Goal: Task Accomplishment & Management: Complete application form

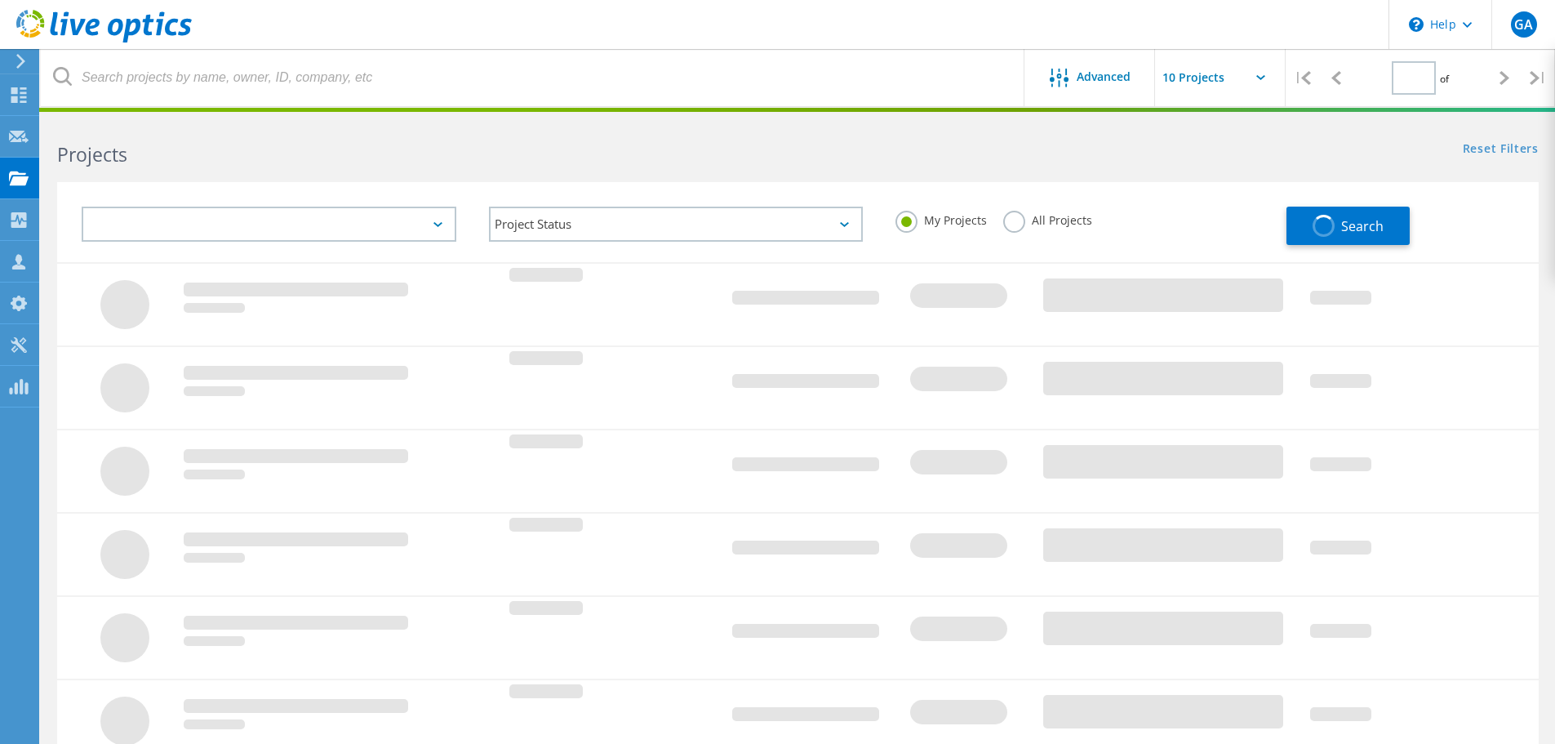
type input "1"
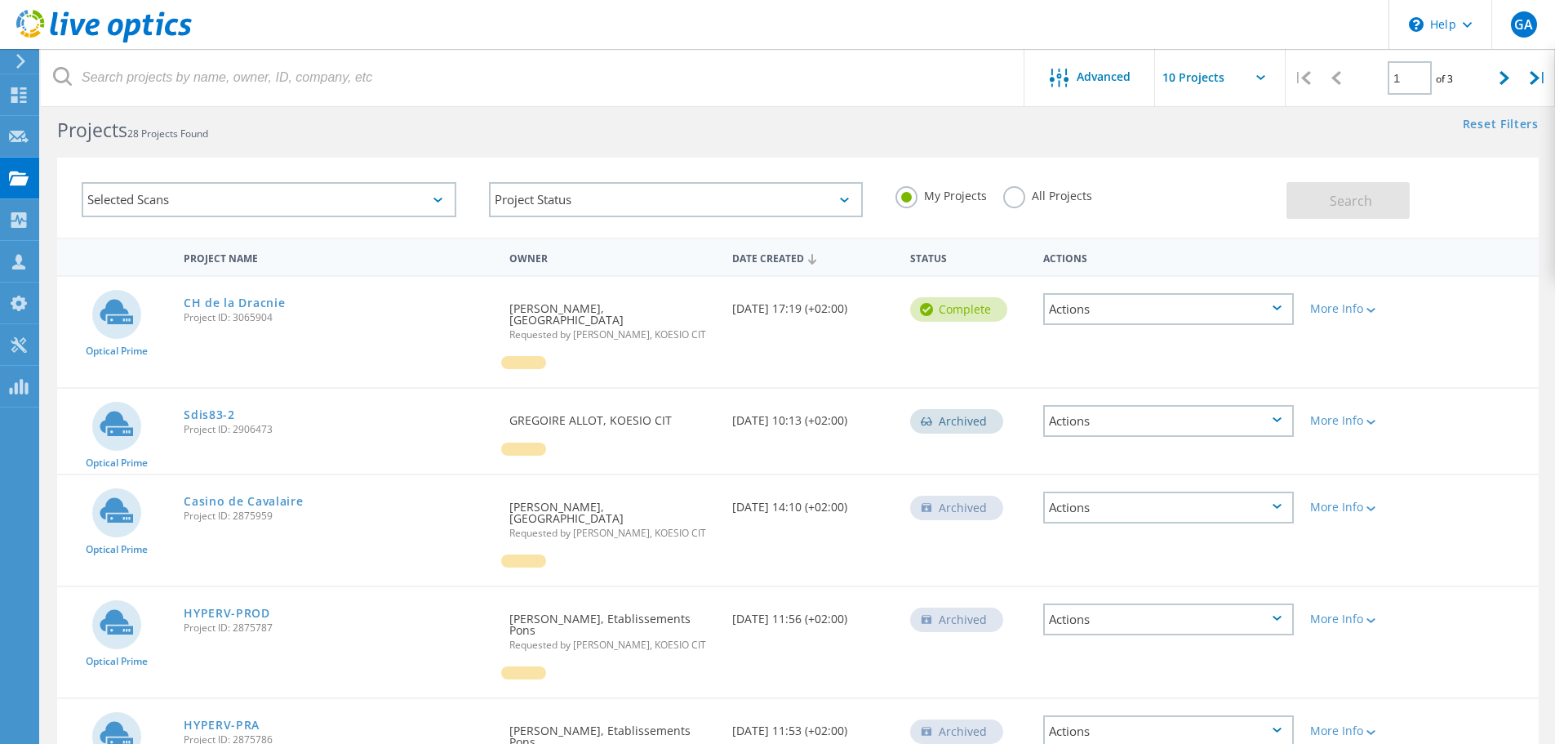
scroll to position [24, 0]
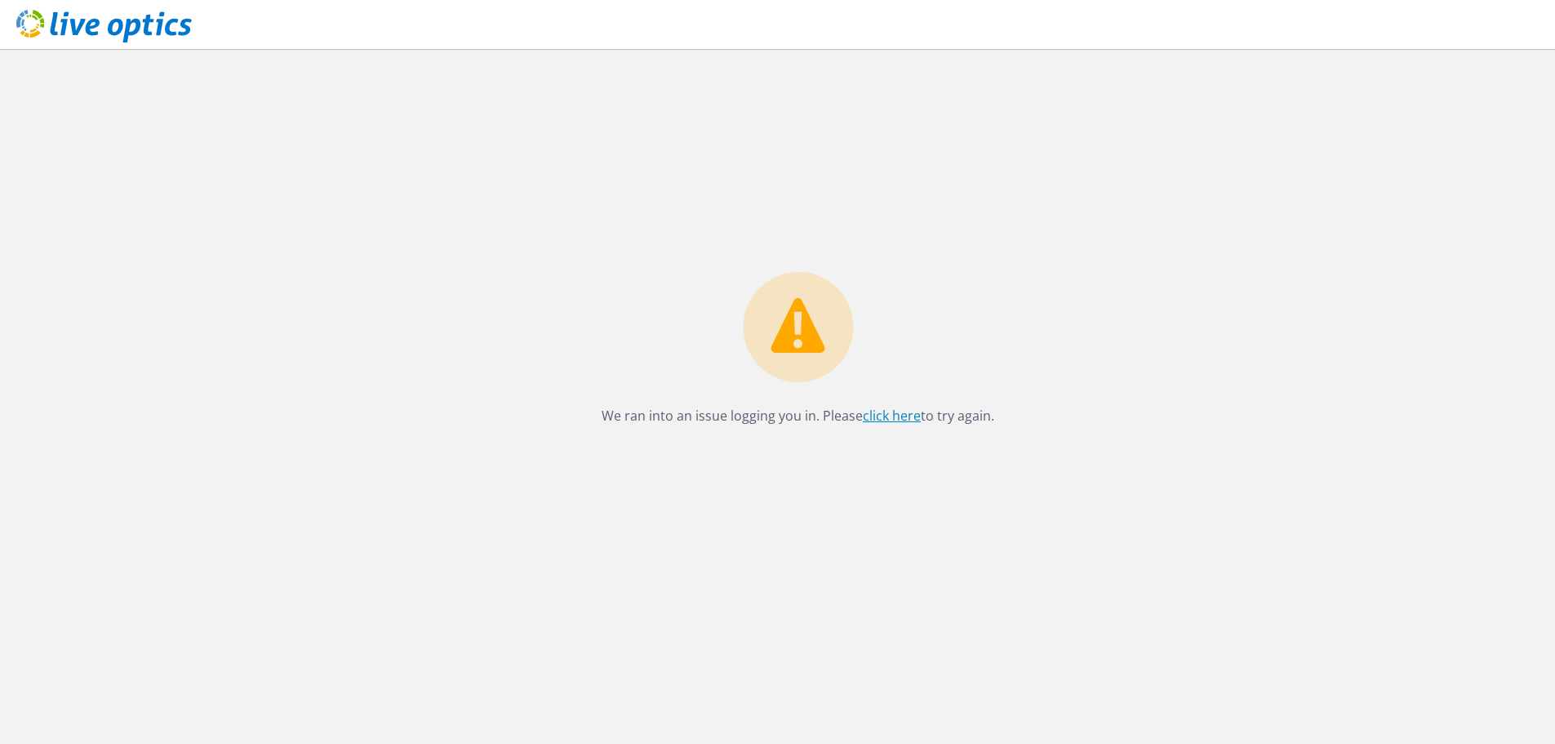
click at [891, 414] on link "click here" at bounding box center [892, 415] width 58 height 18
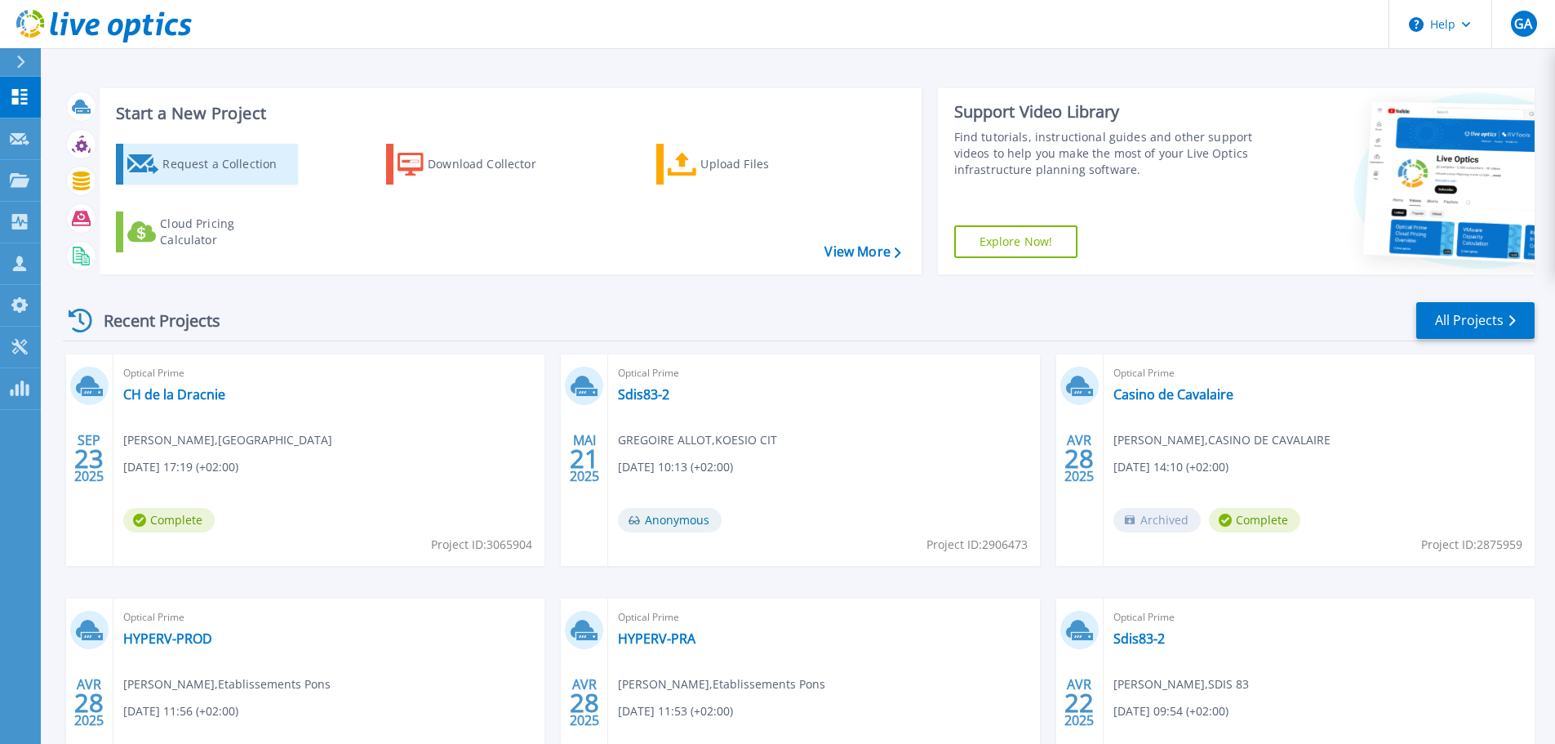
click at [230, 167] on div "Request a Collection" at bounding box center [227, 164] width 131 height 33
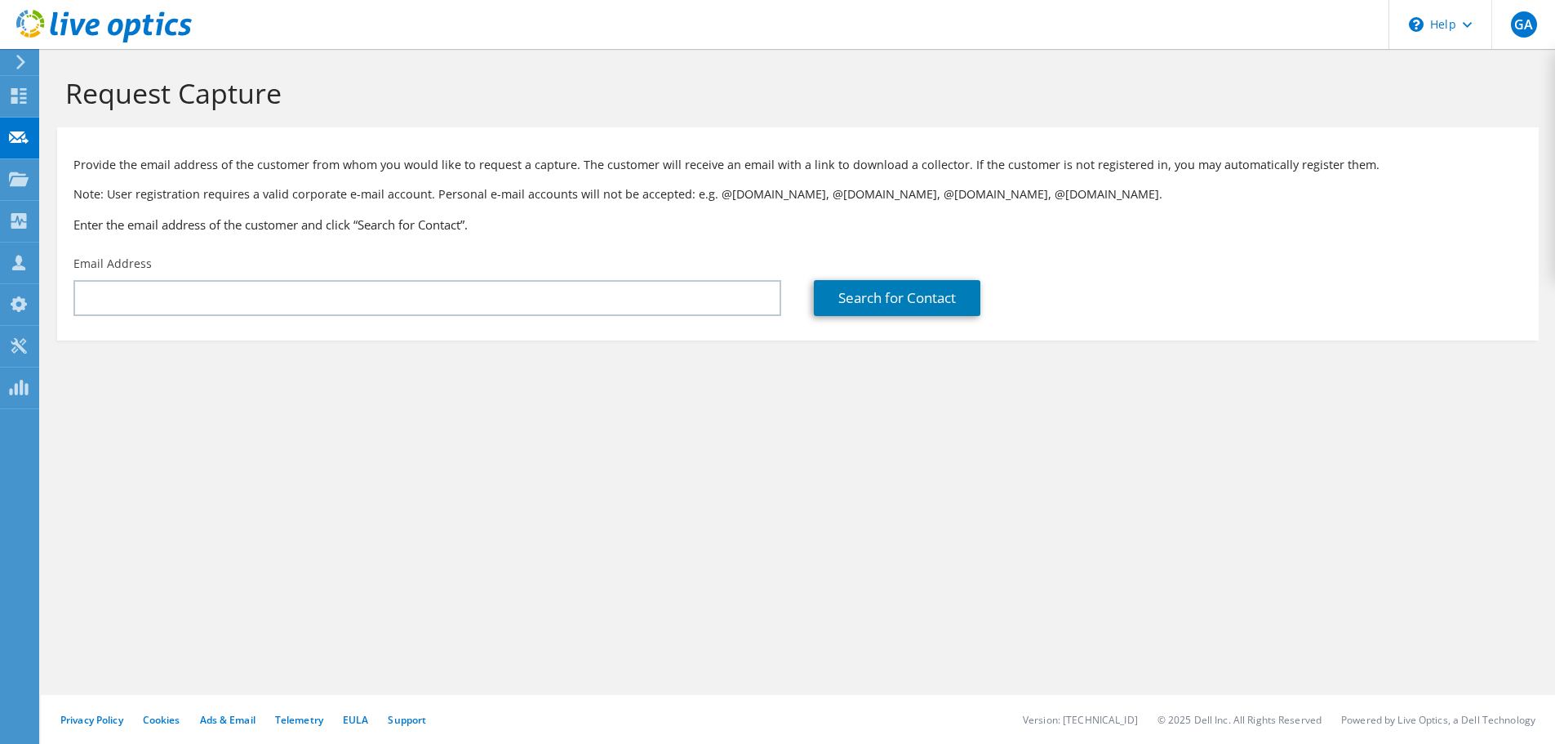
click at [255, 321] on div "Email Address" at bounding box center [427, 285] width 740 height 77
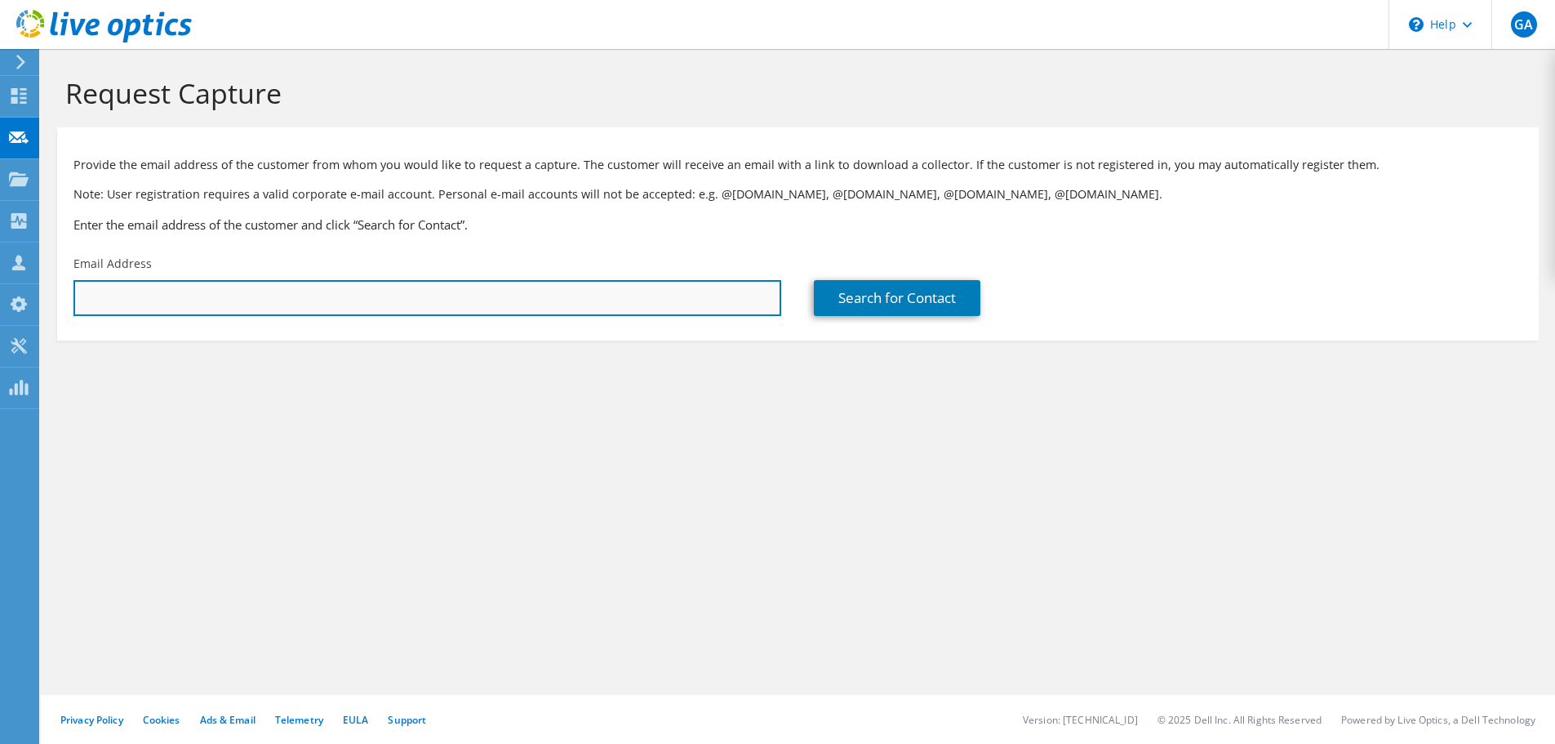
click at [276, 304] on input "text" at bounding box center [427, 298] width 708 height 36
click at [309, 309] on input "text" at bounding box center [427, 298] width 708 height 36
paste input "SICARD Eric <esicard@sogima.fr>"
drag, startPoint x: 159, startPoint y: 299, endPoint x: 7, endPoint y: 303, distance: 151.9
click at [7, 303] on div "GA Channel Partner GREGOIRE ALLOT gregoire.allot@koesio.com KOESIO CIT My Profi…" at bounding box center [777, 372] width 1555 height 744
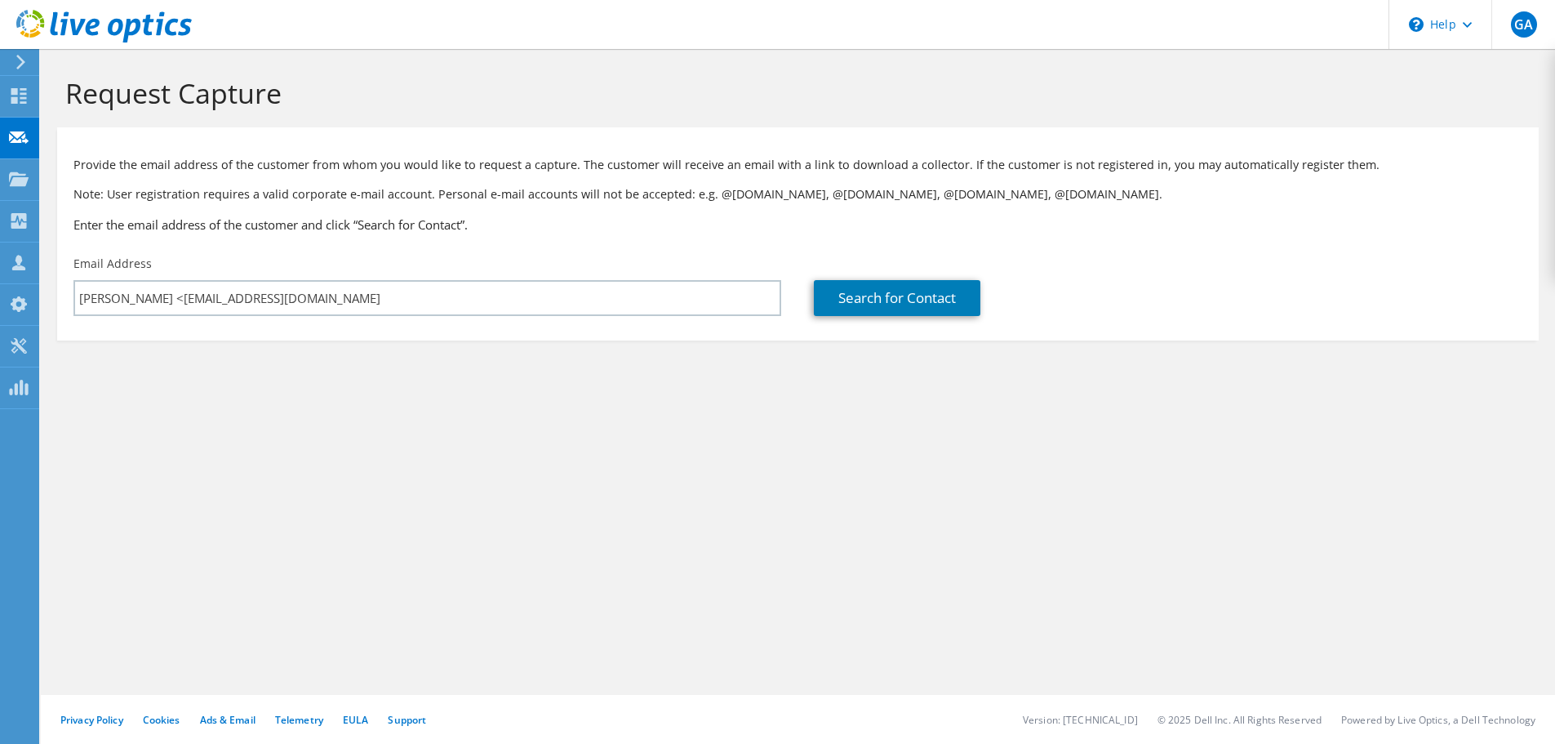
drag, startPoint x: 426, startPoint y: 337, endPoint x: 385, endPoint y: 331, distance: 41.2
click at [426, 337] on section "Provide the email address of the customer from whom you would like to request a…" at bounding box center [798, 233] width 1482 height 213
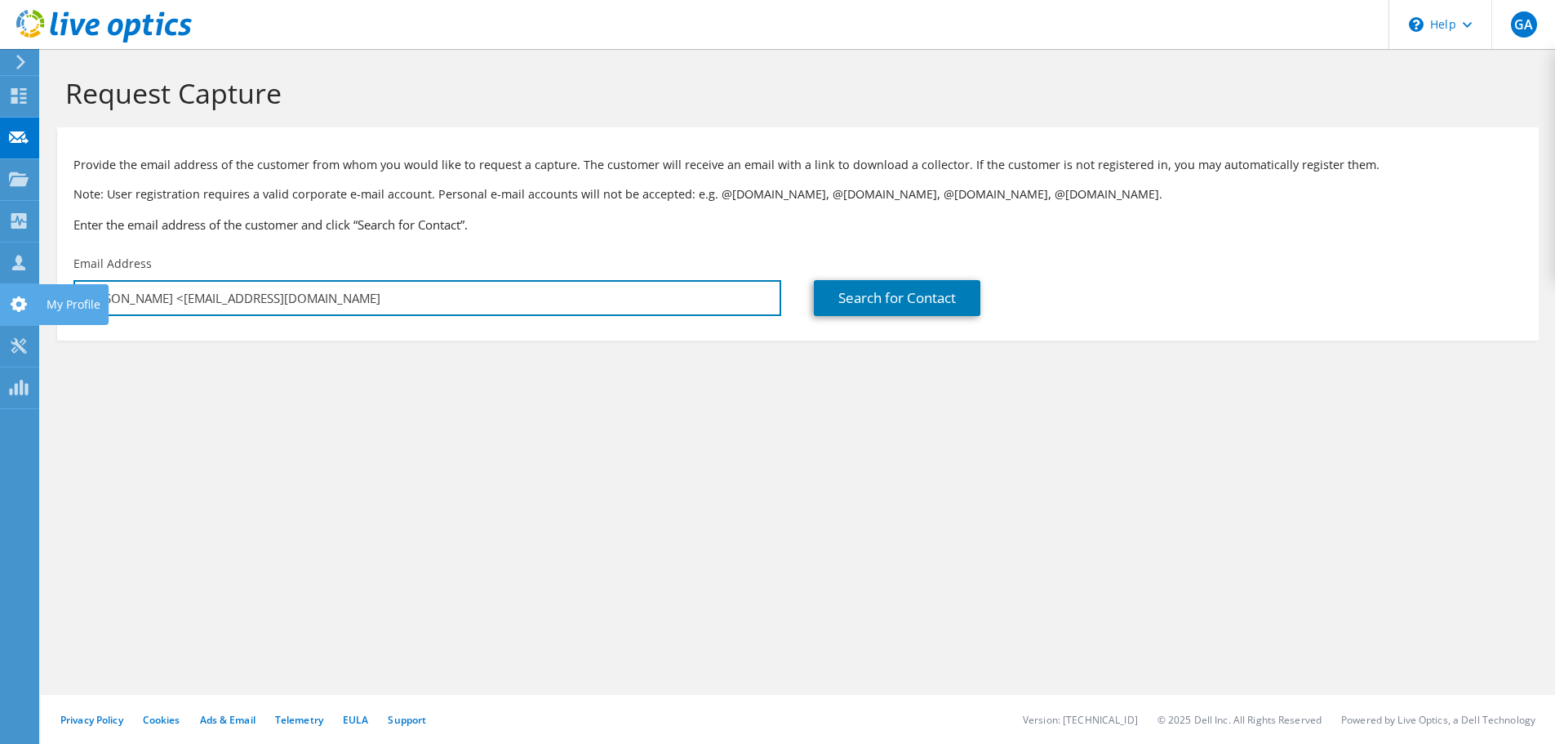
drag, startPoint x: 154, startPoint y: 297, endPoint x: 2, endPoint y: 307, distance: 153.0
click at [2, 307] on div "GA Channel Partner GREGOIRE ALLOT gregoire.allot@koesio.com KOESIO CIT My Profi…" at bounding box center [777, 372] width 1555 height 744
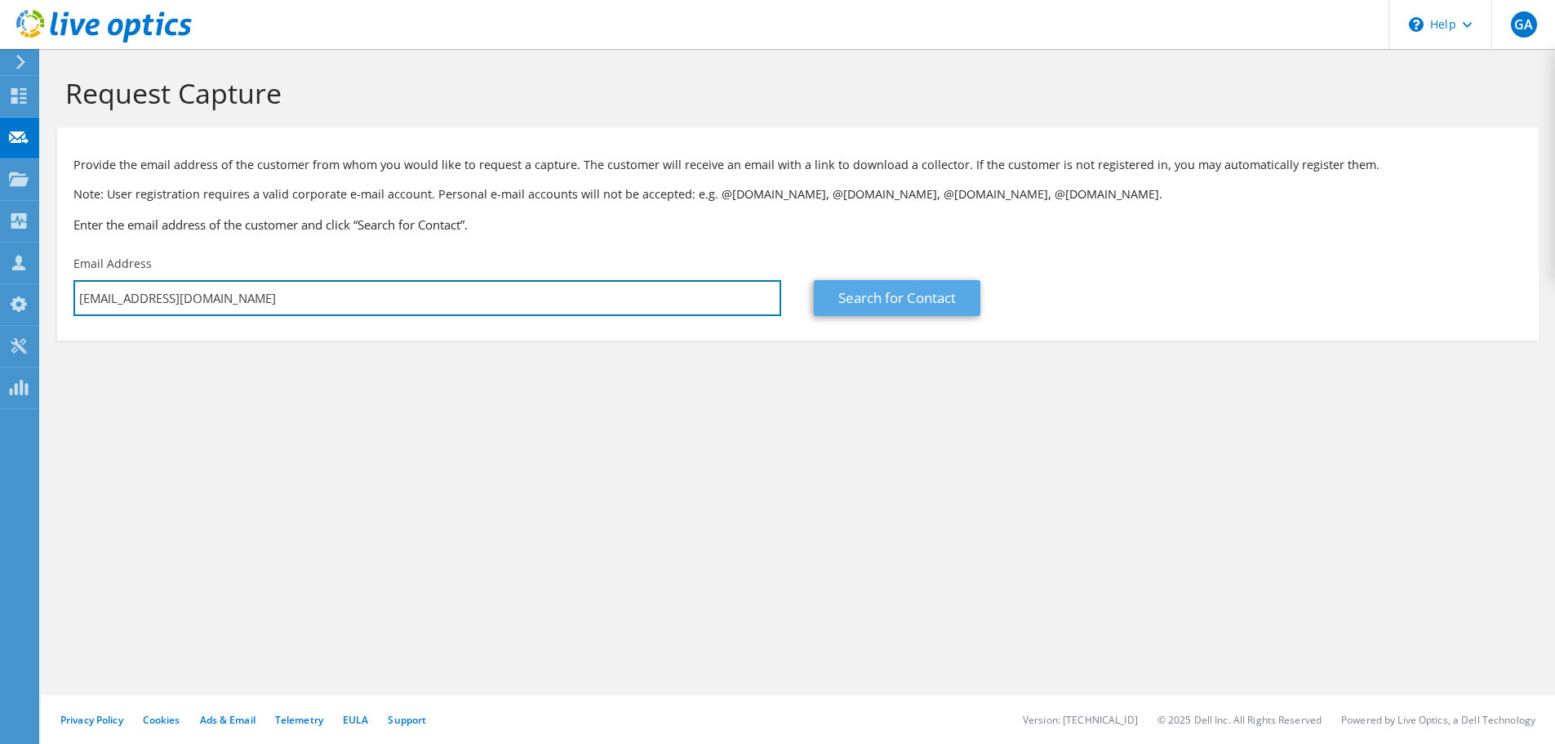
type input "esicard@sogima.fr"
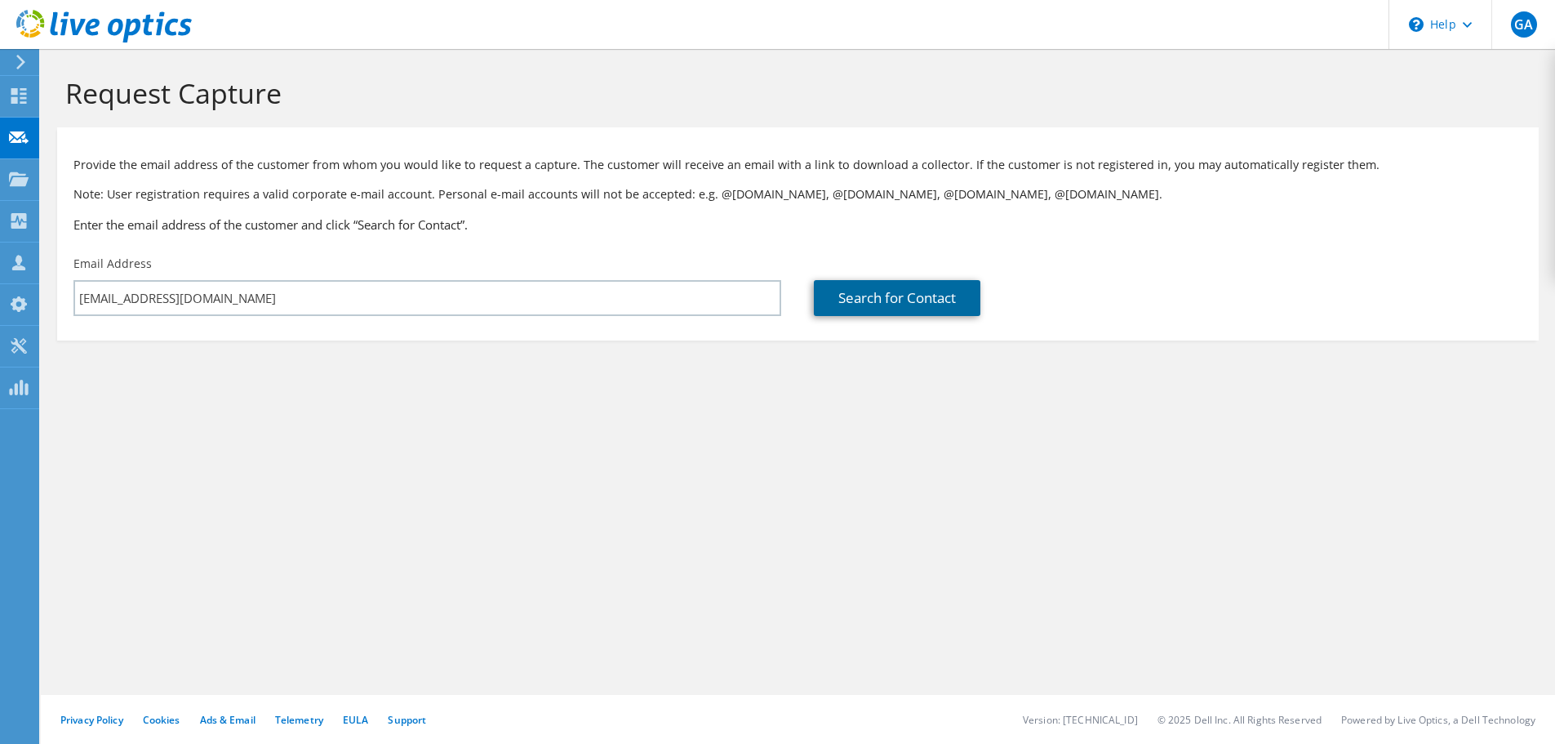
click at [883, 306] on link "Search for Contact" at bounding box center [897, 298] width 167 height 36
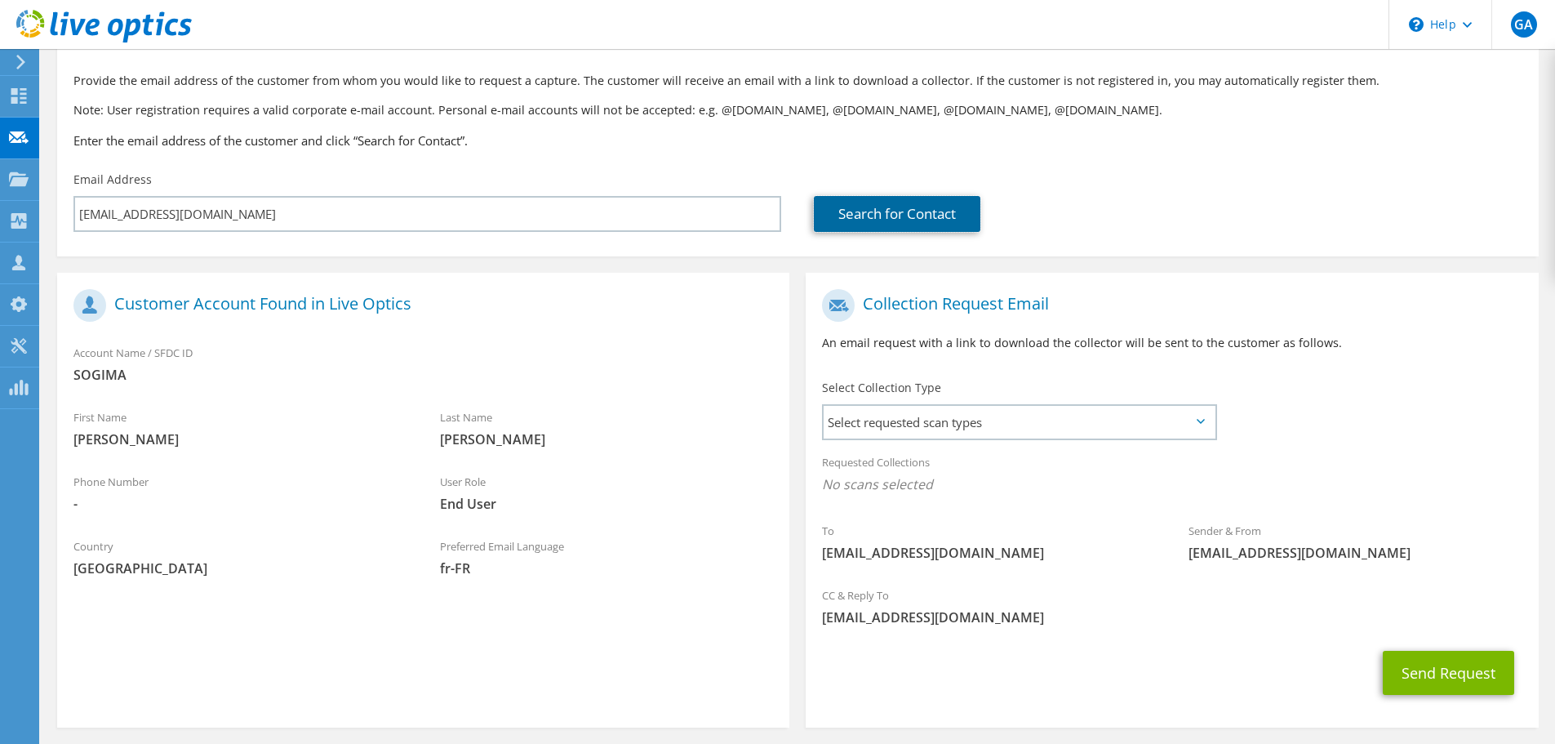
scroll to position [149, 0]
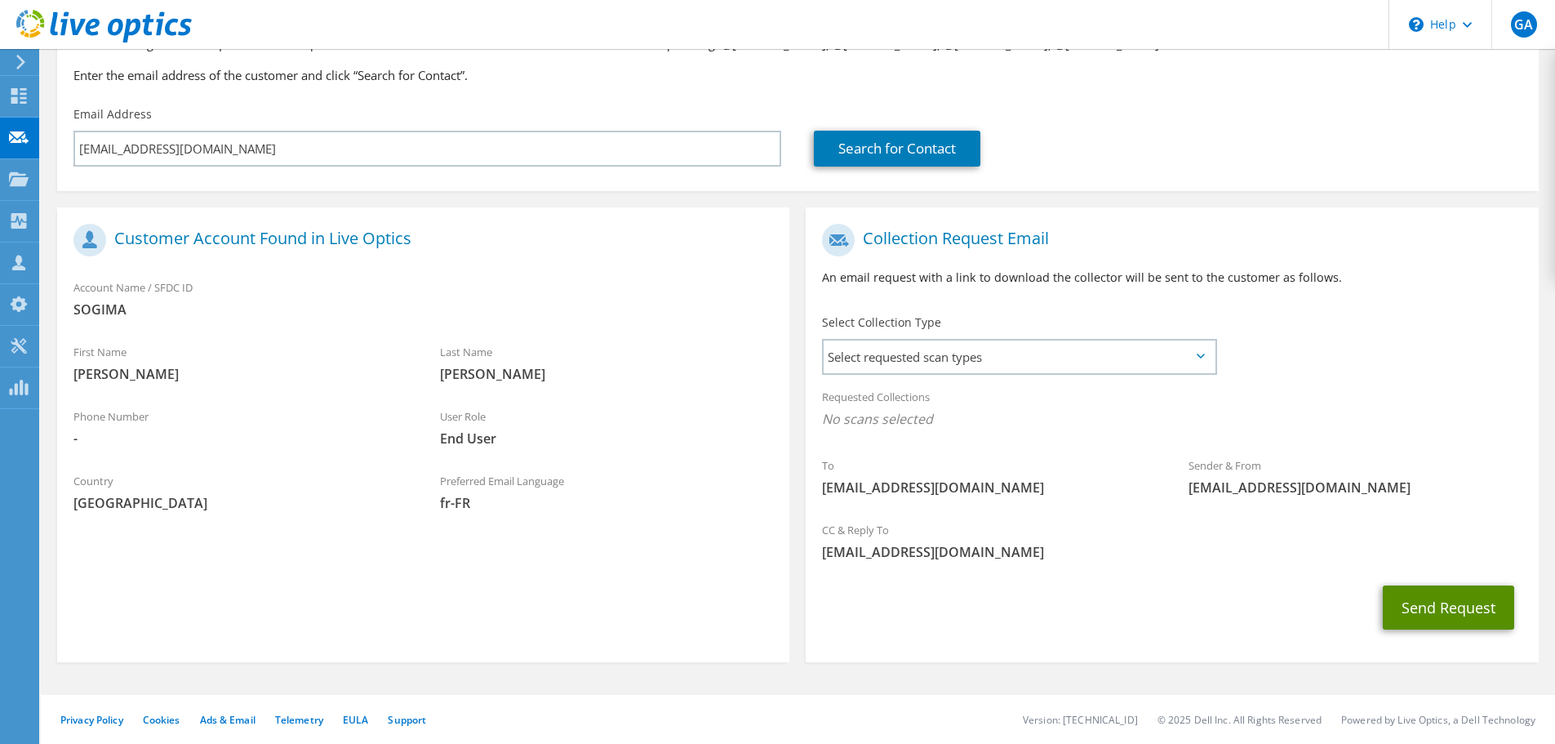
click at [1444, 594] on button "Send Request" at bounding box center [1448, 607] width 131 height 44
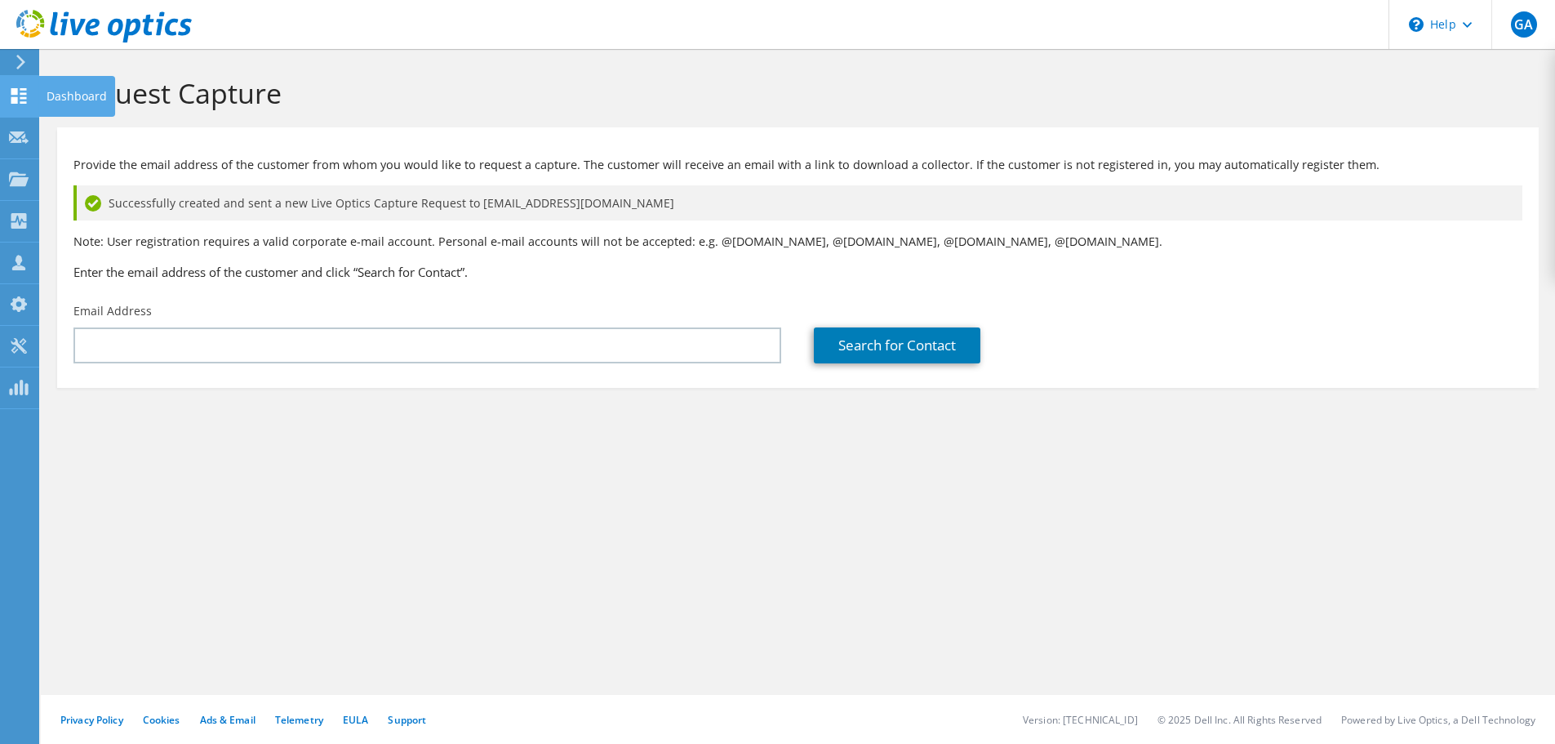
click at [66, 99] on div "Dashboard" at bounding box center [76, 96] width 77 height 41
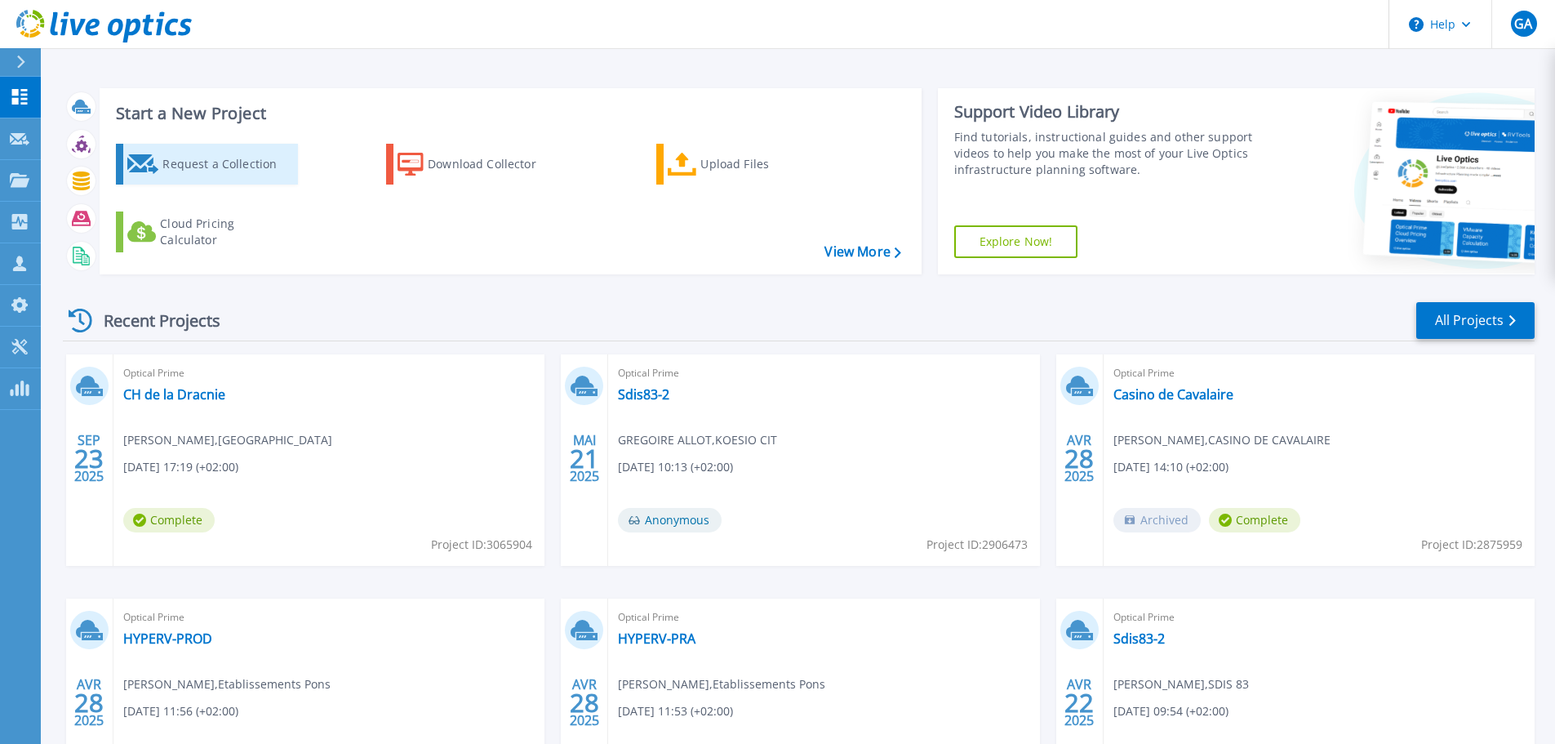
click at [212, 171] on div "Request a Collection" at bounding box center [227, 164] width 131 height 33
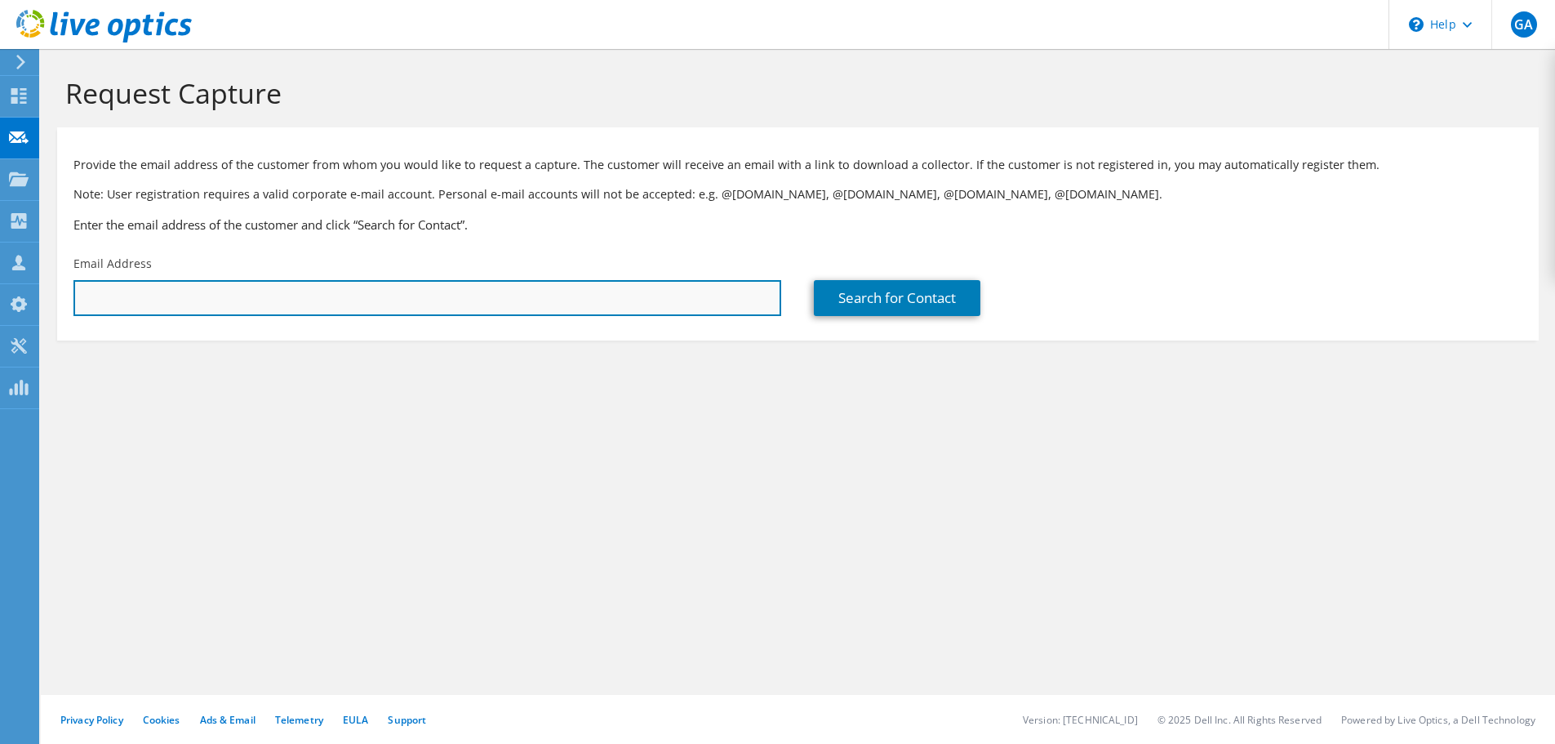
click at [464, 293] on input "text" at bounding box center [427, 298] width 708 height 36
click at [239, 295] on input "text" at bounding box center [427, 298] width 708 height 36
paste input "[PERSON_NAME] <[EMAIL_ADDRESS][DOMAIN_NAME]>"
drag, startPoint x: 145, startPoint y: 299, endPoint x: -21, endPoint y: 274, distance: 168.3
click at [0, 274] on html "GA Channel Partner GREGOIRE ALLOT [EMAIL_ADDRESS][DOMAIN_NAME] KOESIO CIT My Pr…" at bounding box center [777, 372] width 1555 height 744
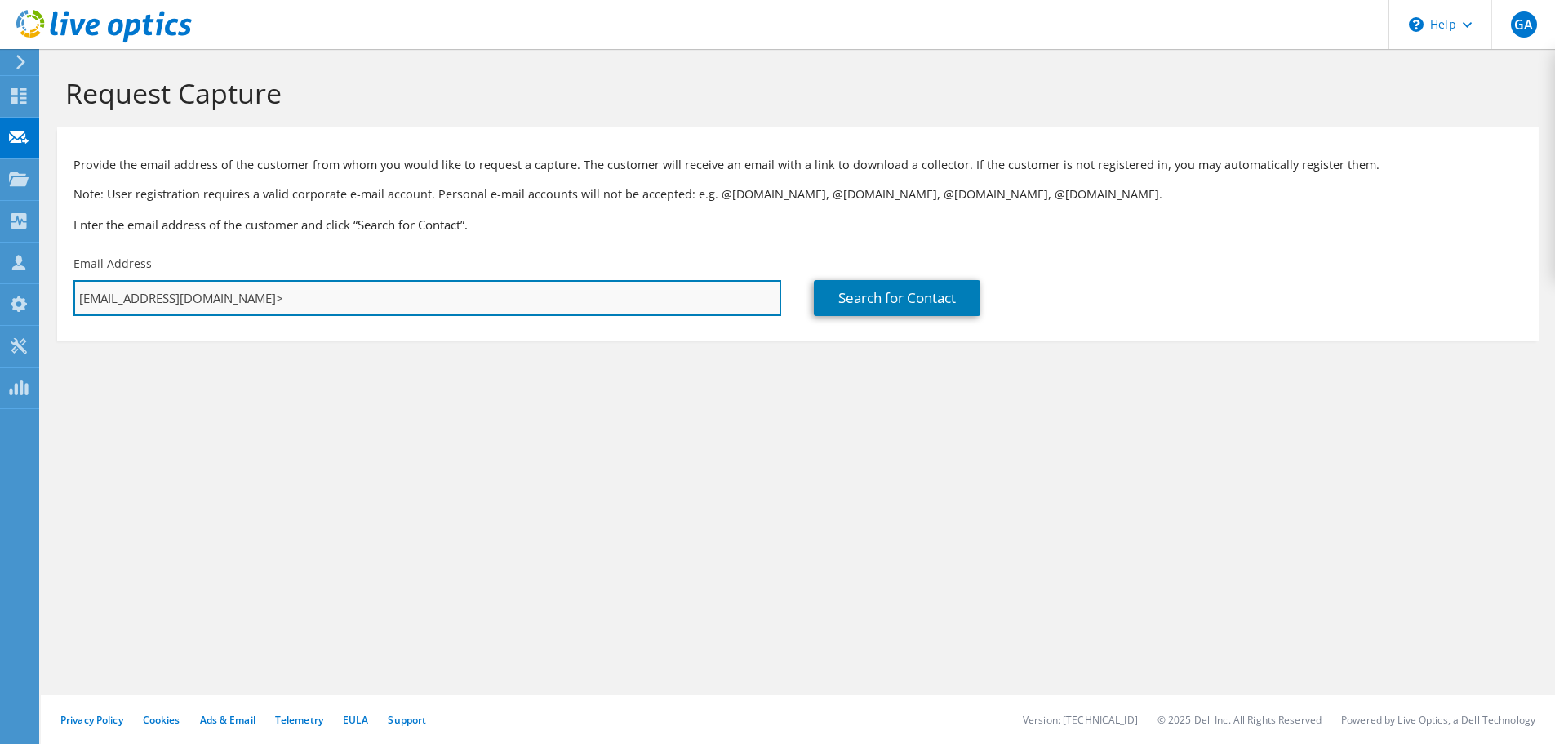
click at [206, 300] on input "[EMAIL_ADDRESS][DOMAIN_NAME]>" at bounding box center [427, 298] width 708 height 36
type input "[EMAIL_ADDRESS][DOMAIN_NAME]"
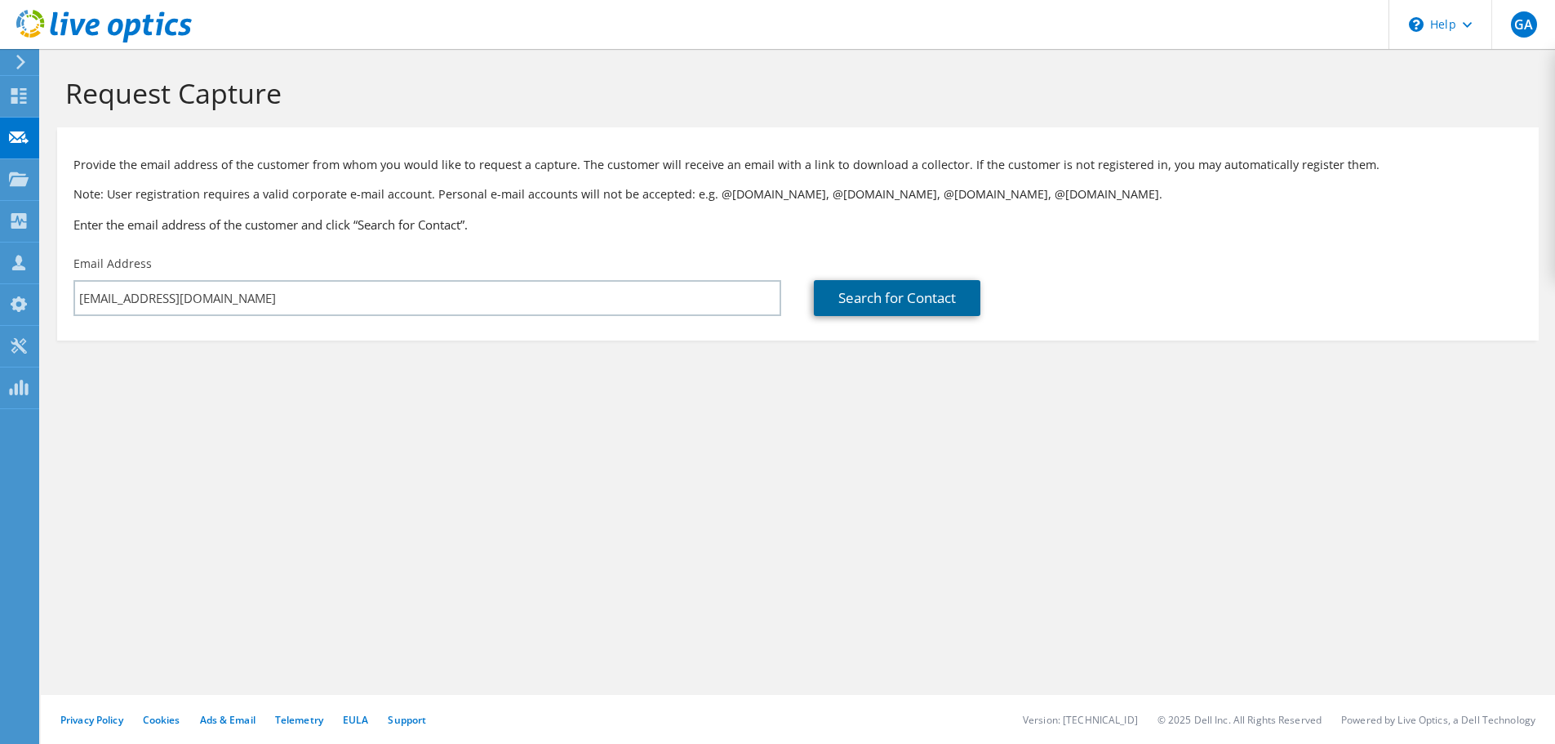
click at [968, 304] on link "Search for Contact" at bounding box center [897, 298] width 167 height 36
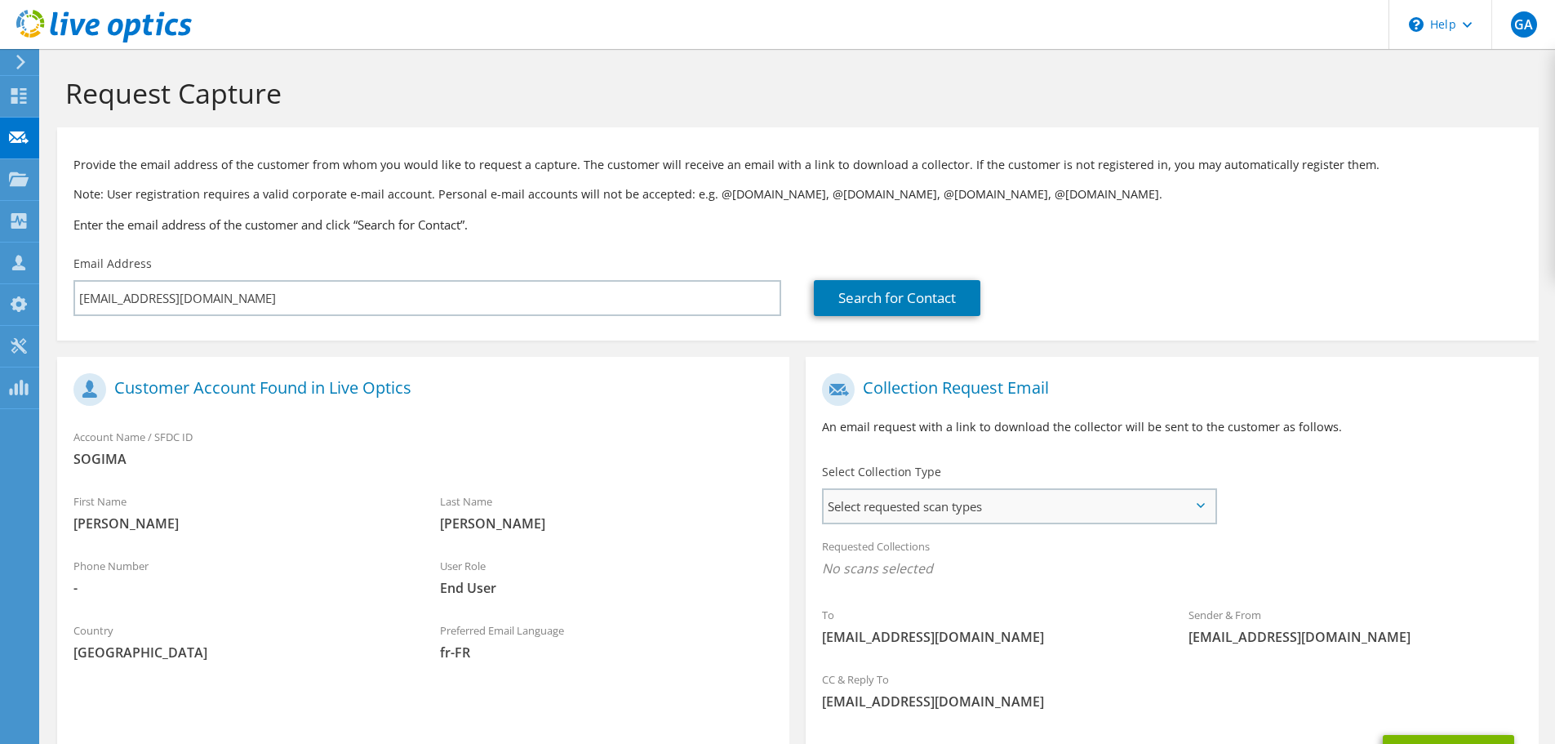
click at [1015, 500] on span "Select requested scan types" at bounding box center [1019, 506] width 391 height 33
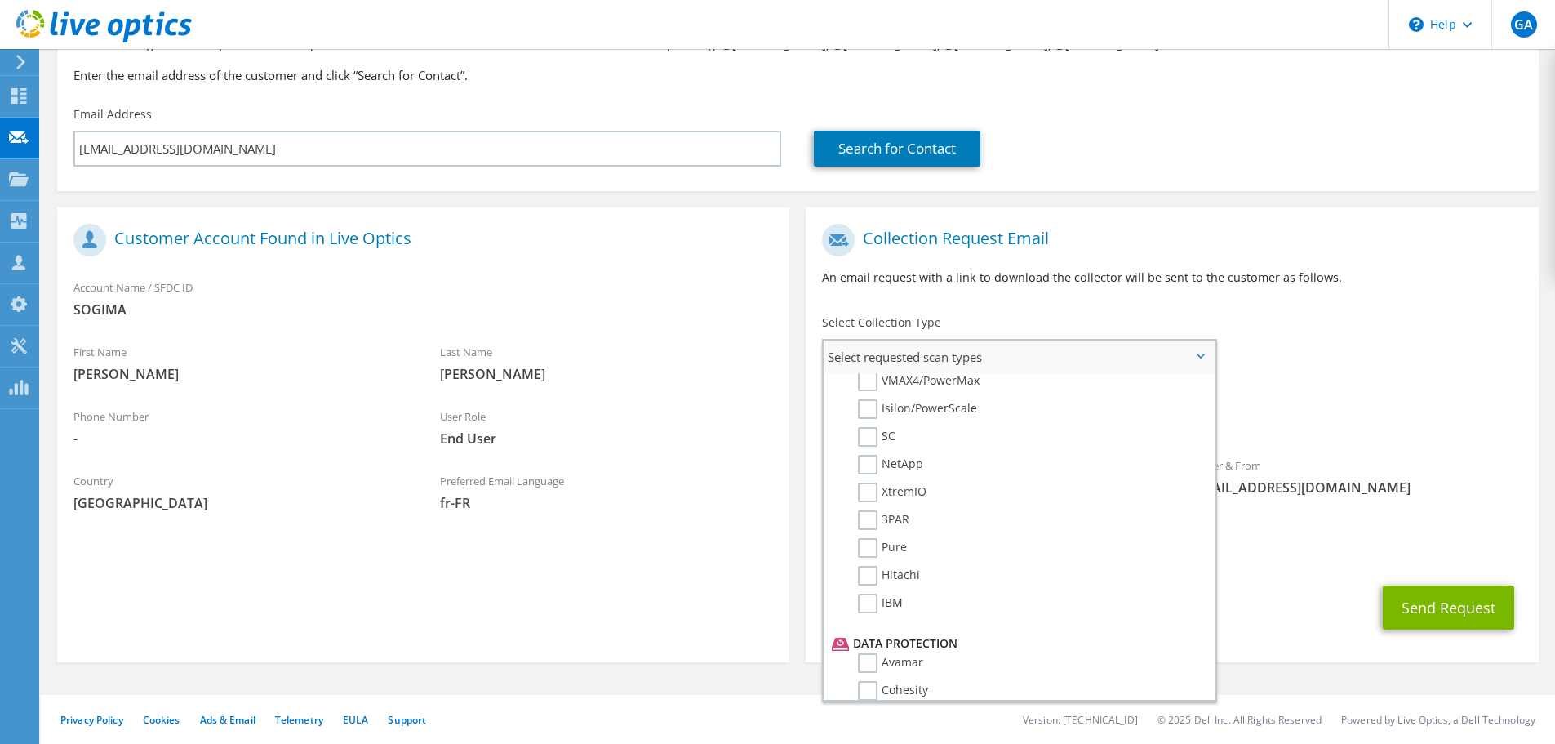
scroll to position [776, 0]
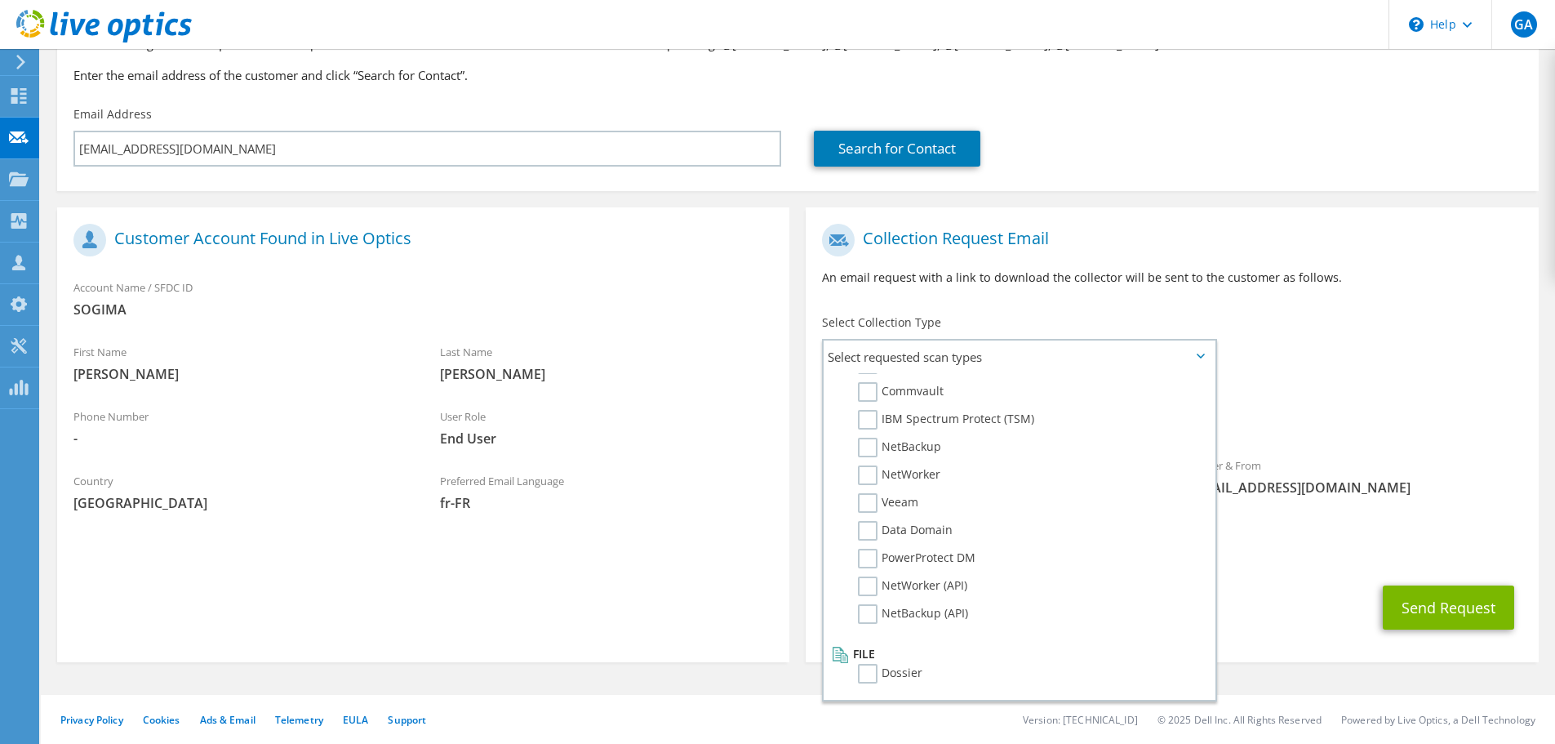
click at [1188, 264] on div "Collection Request Email An email request with a link to download the collector…" at bounding box center [1172, 260] width 732 height 91
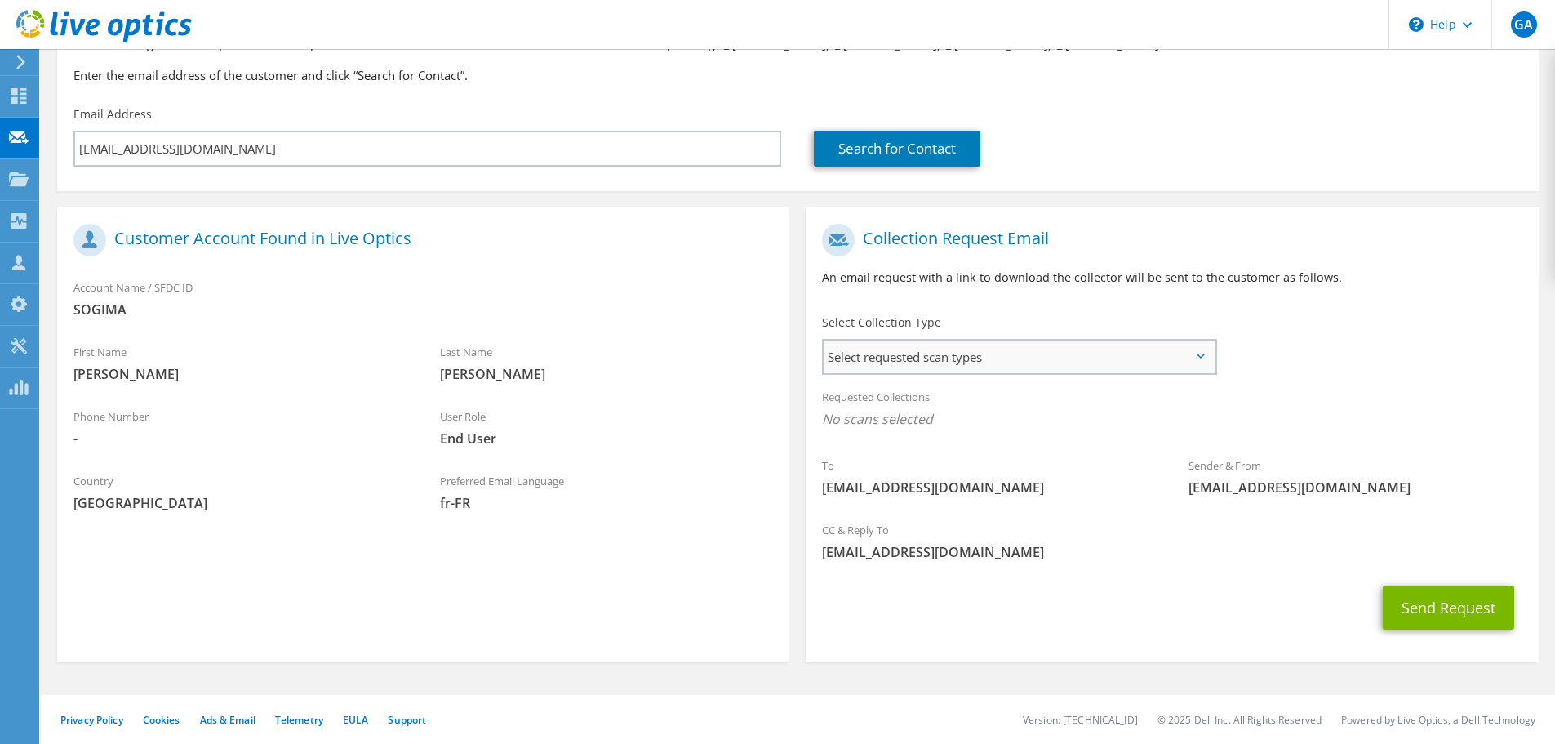
click at [1193, 363] on span "Select requested scan types" at bounding box center [1019, 356] width 391 height 33
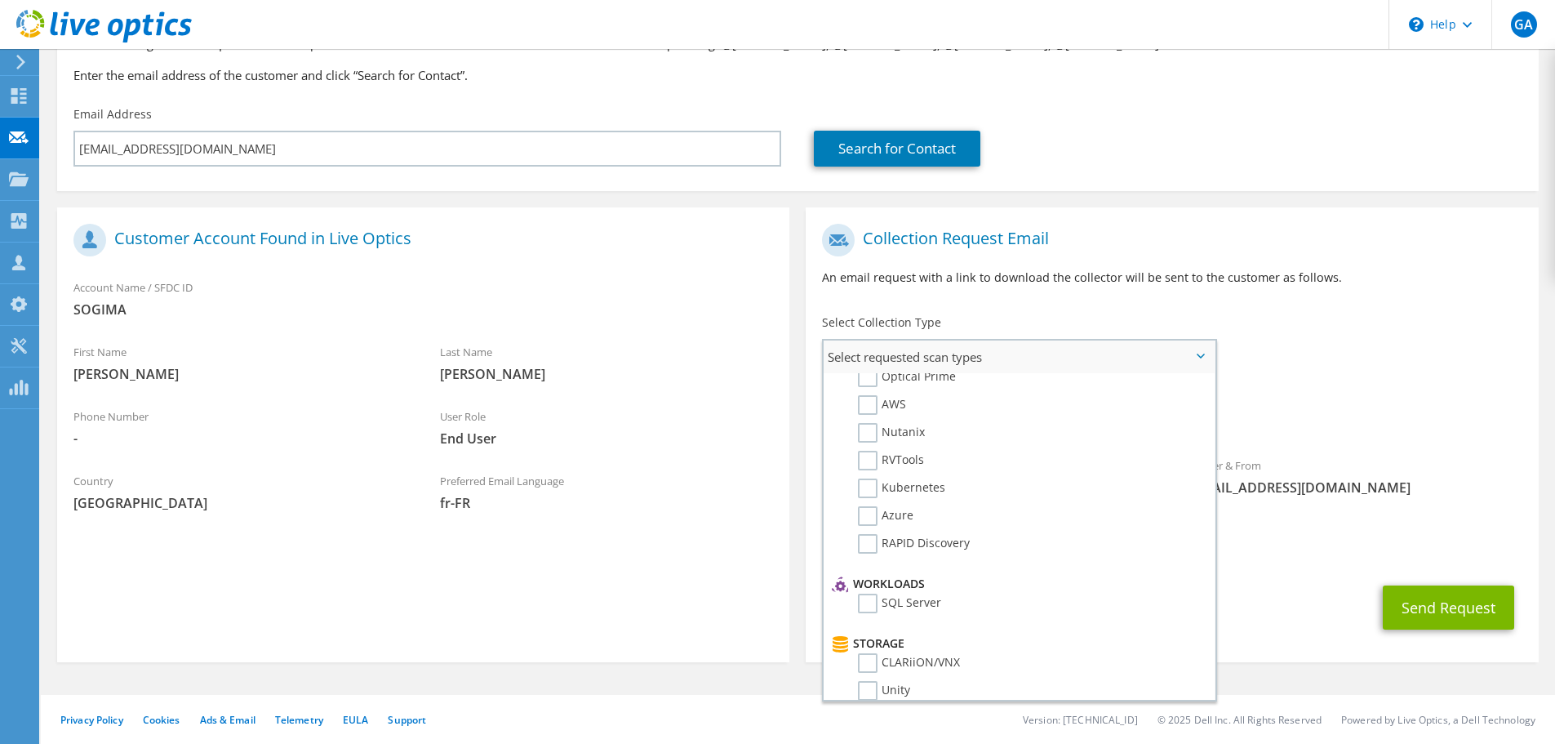
scroll to position [0, 0]
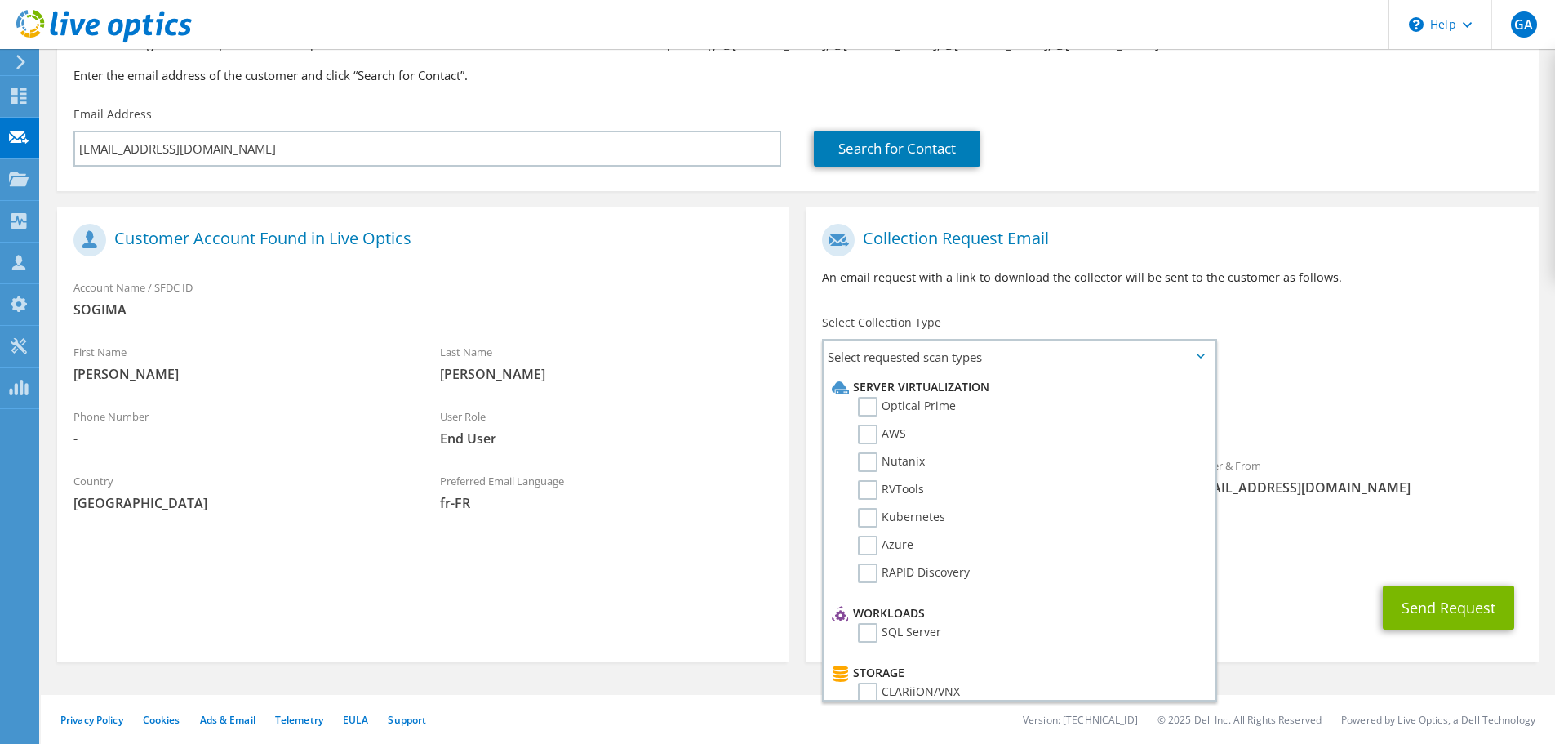
click at [1400, 323] on div "To [EMAIL_ADDRESS][DOMAIN_NAME] Sender & From [EMAIL_ADDRESS][DOMAIN_NAME]" at bounding box center [1172, 363] width 732 height 297
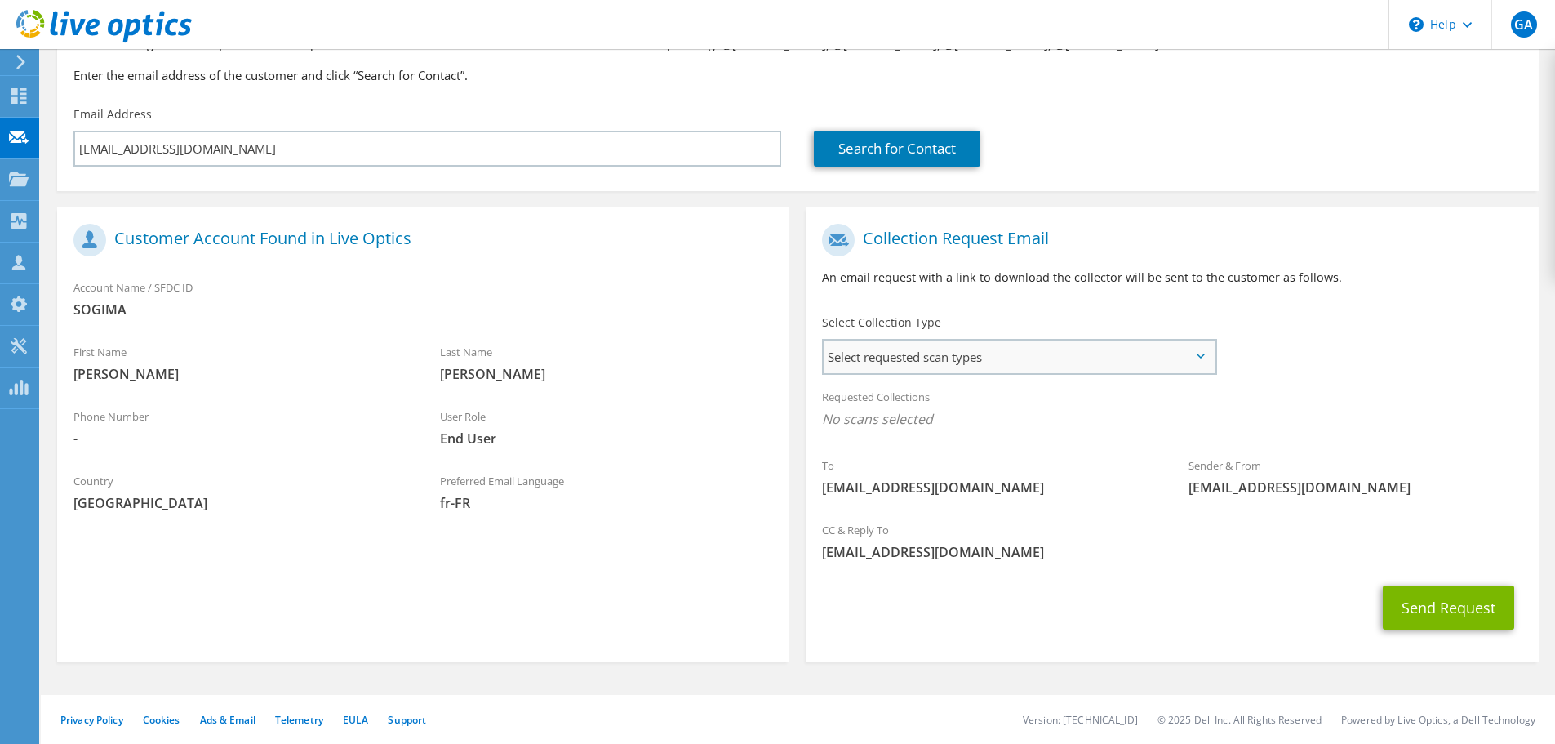
click at [1009, 362] on span "Select requested scan types" at bounding box center [1019, 356] width 391 height 33
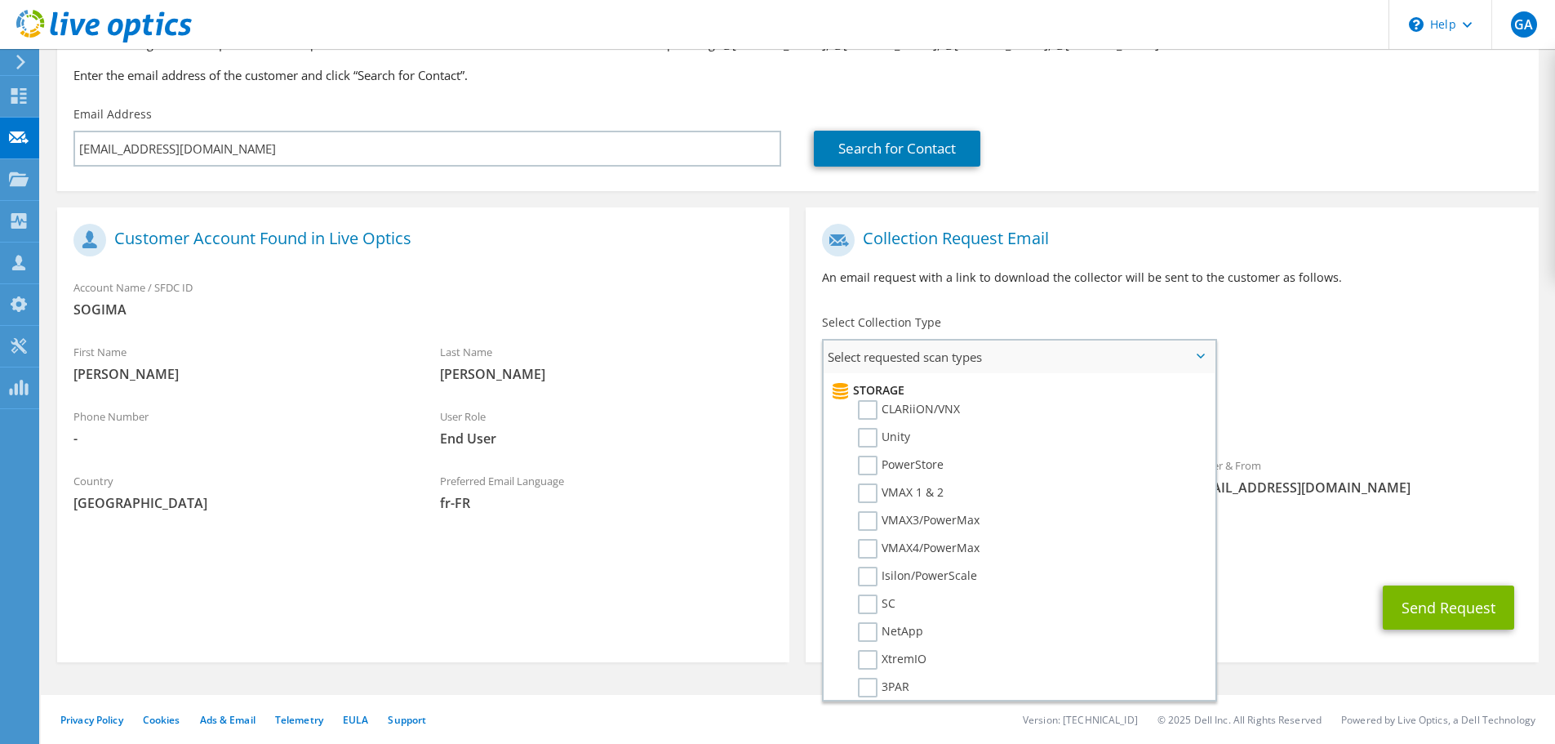
scroll to position [408, 0]
click at [1384, 442] on div "Requested Collections No scans selected" at bounding box center [1172, 414] width 732 height 69
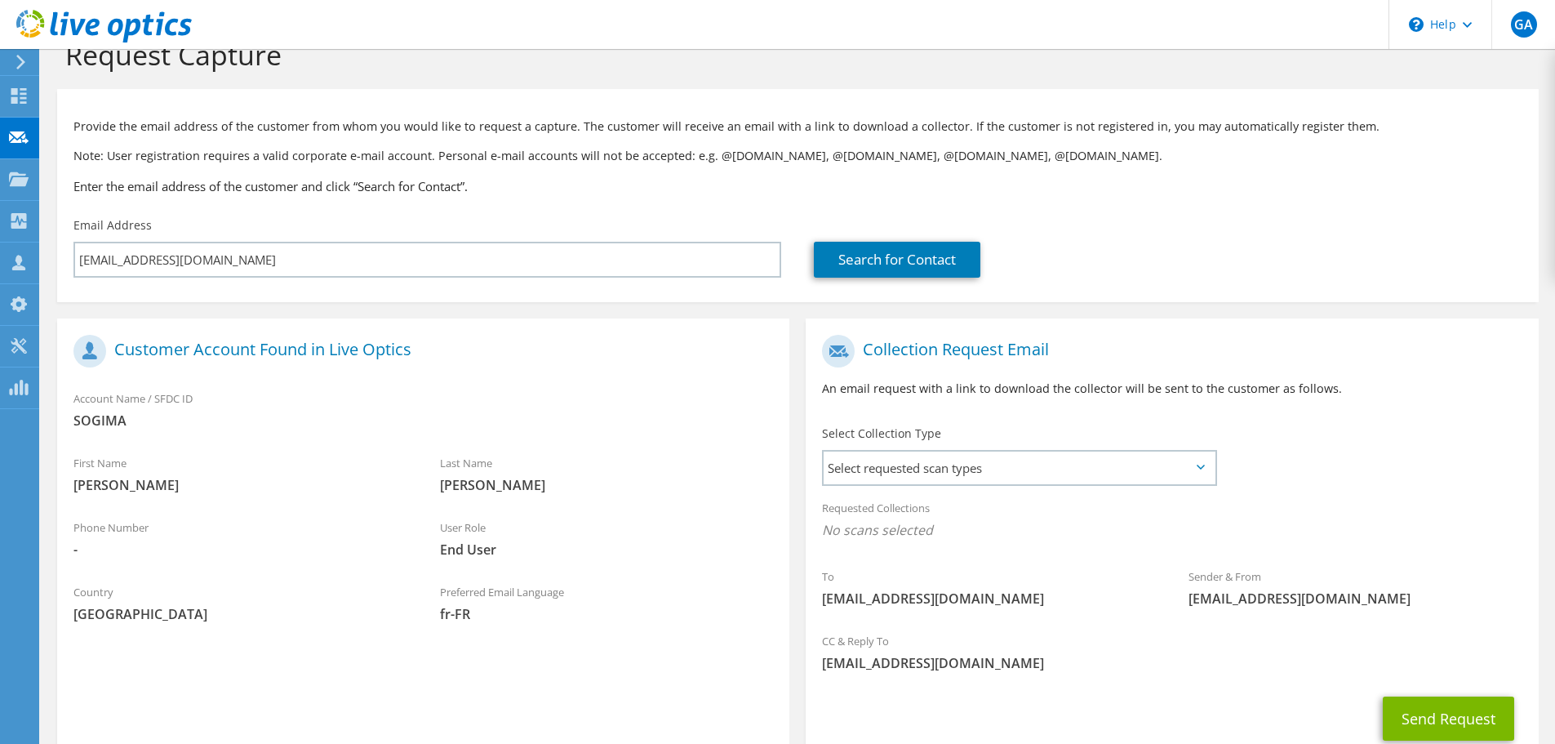
scroll to position [0, 0]
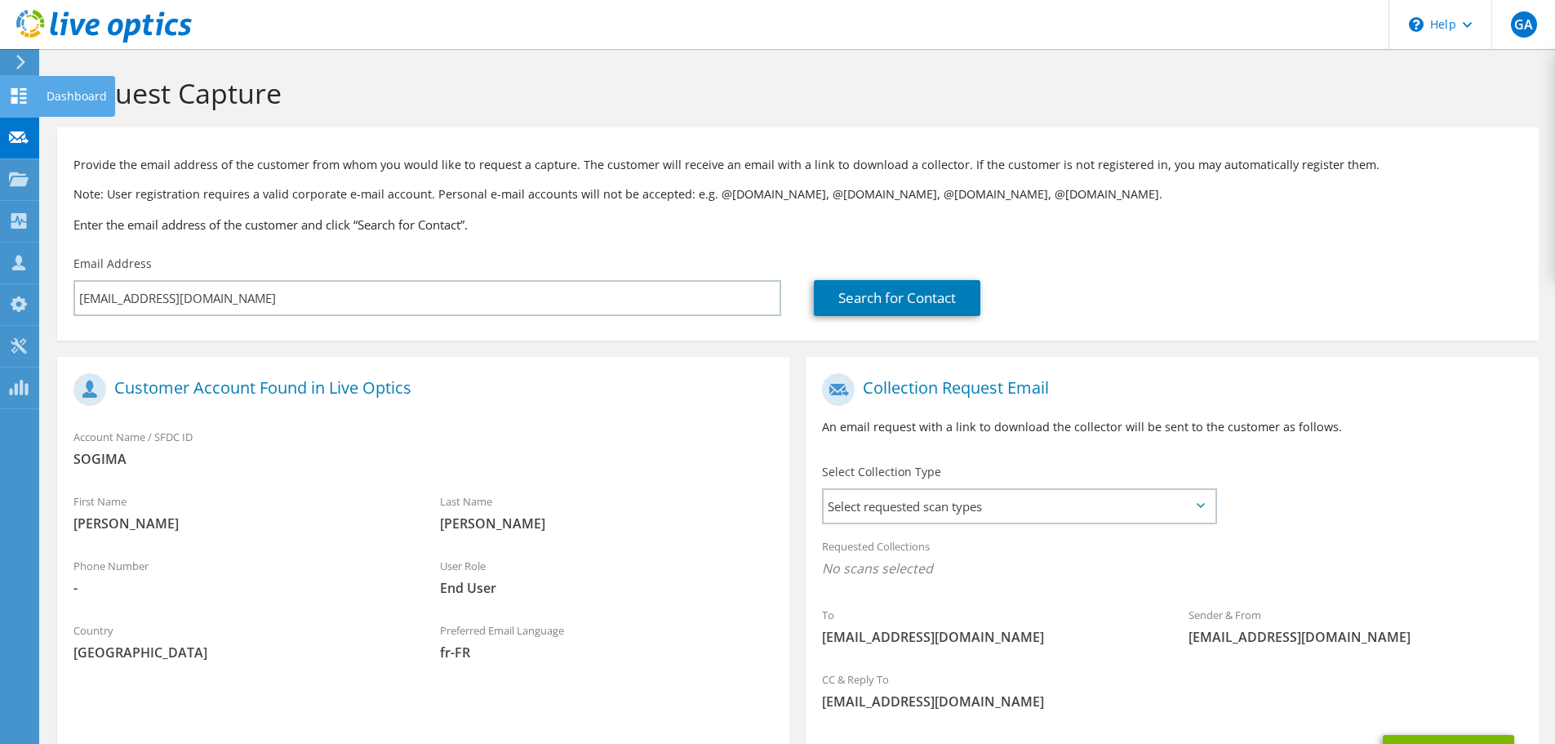
click at [71, 98] on div "Dashboard" at bounding box center [76, 96] width 77 height 41
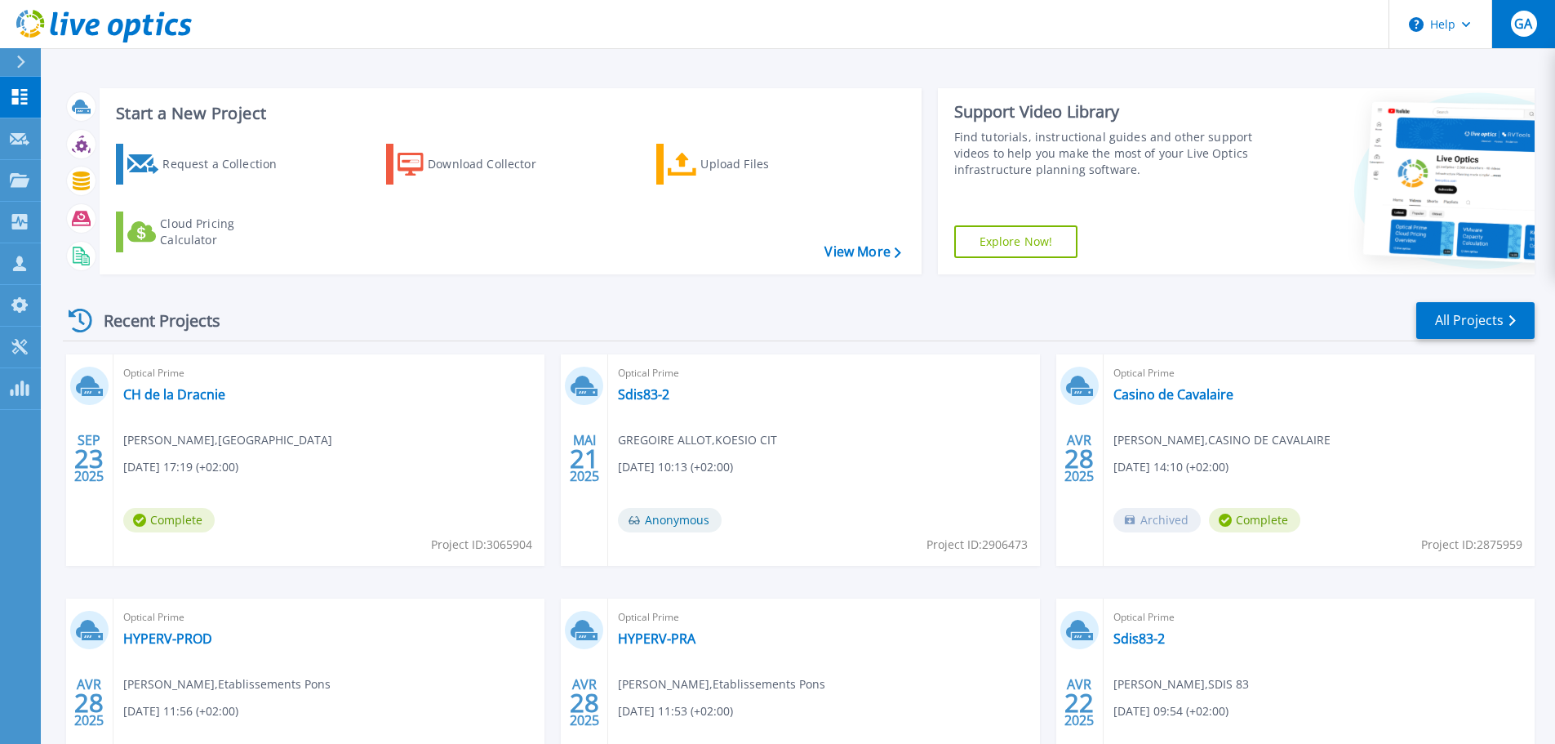
click at [1527, 35] on div "GA" at bounding box center [1524, 24] width 26 height 26
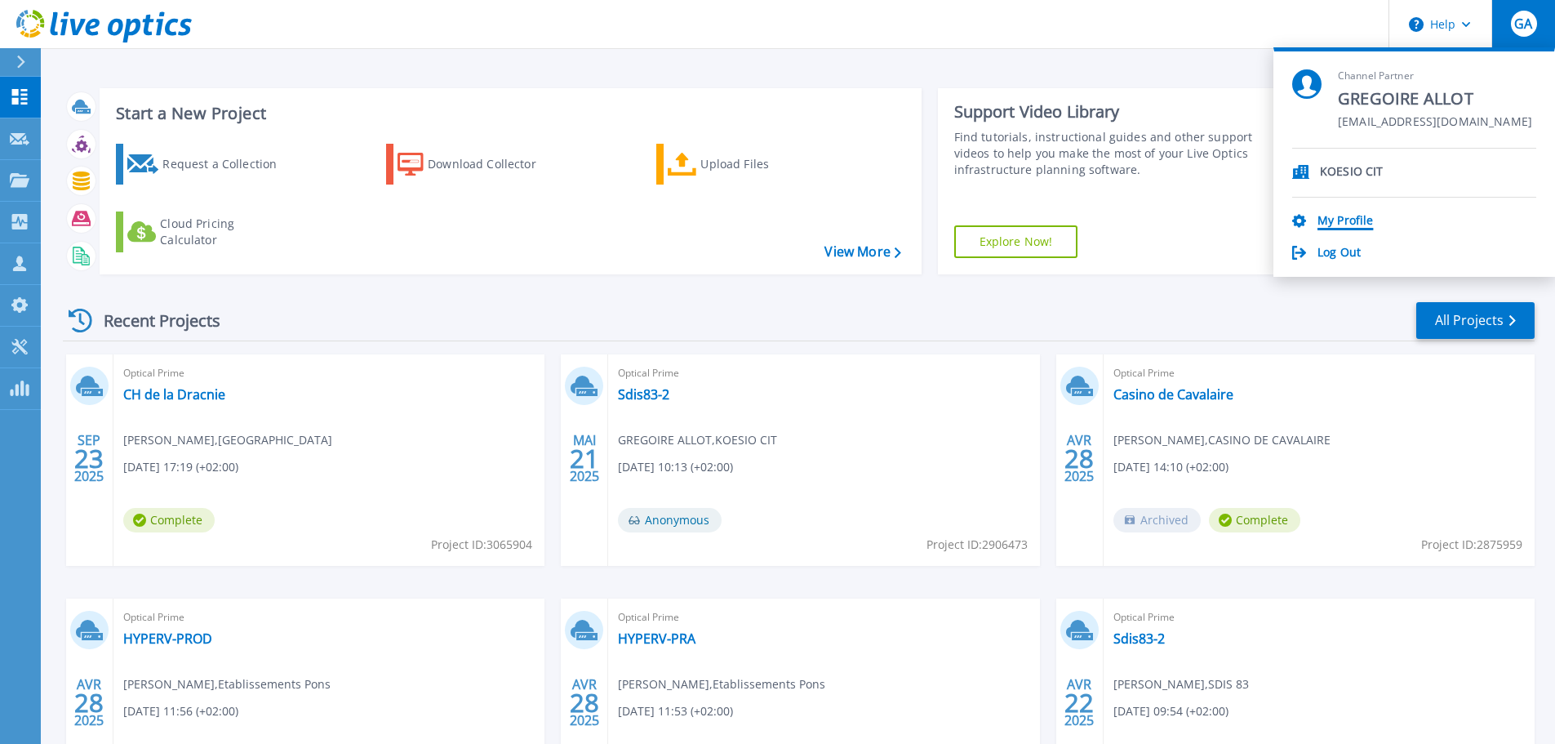
click at [1349, 221] on link "My Profile" at bounding box center [1345, 222] width 56 height 16
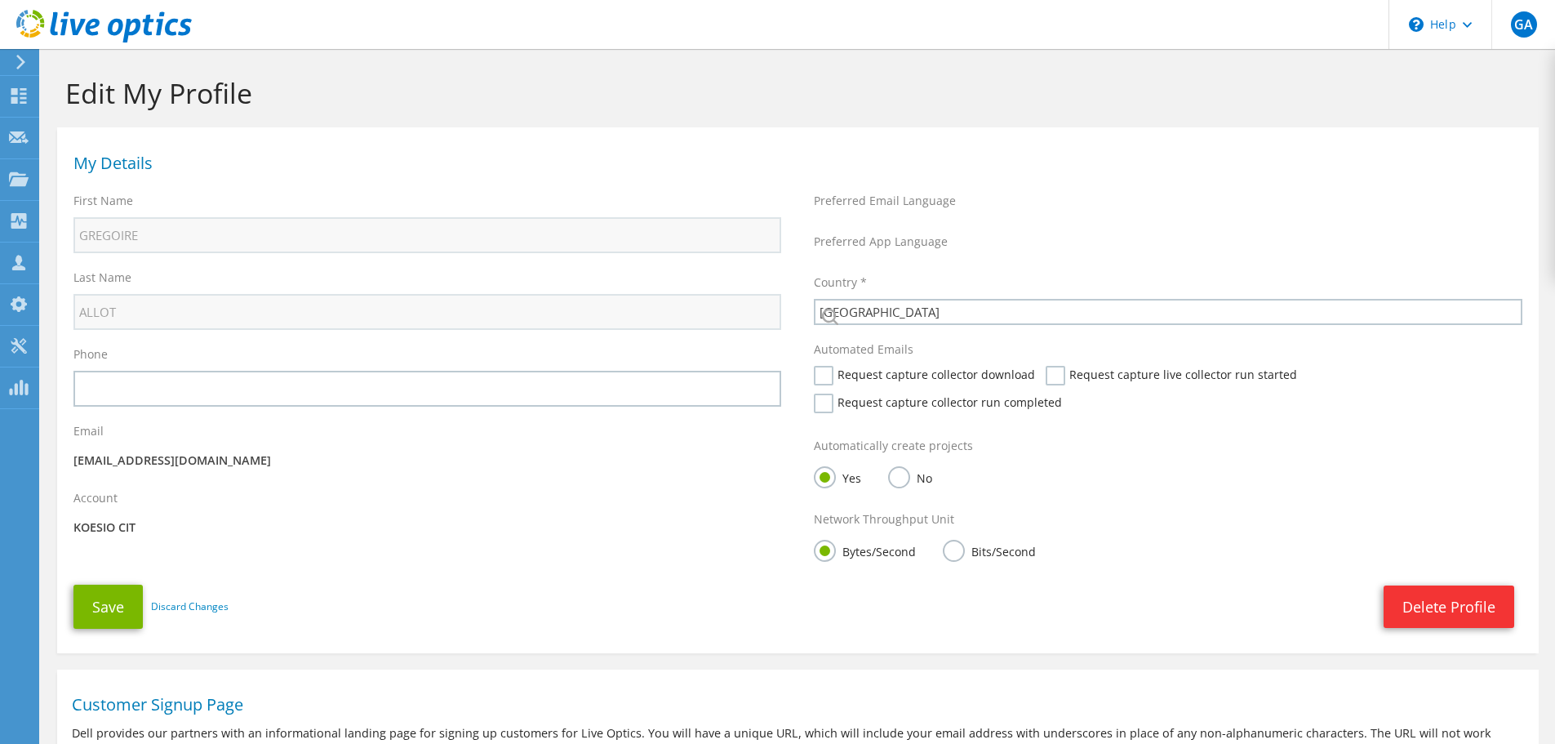
select select "73"
